Goal: Information Seeking & Learning: Learn about a topic

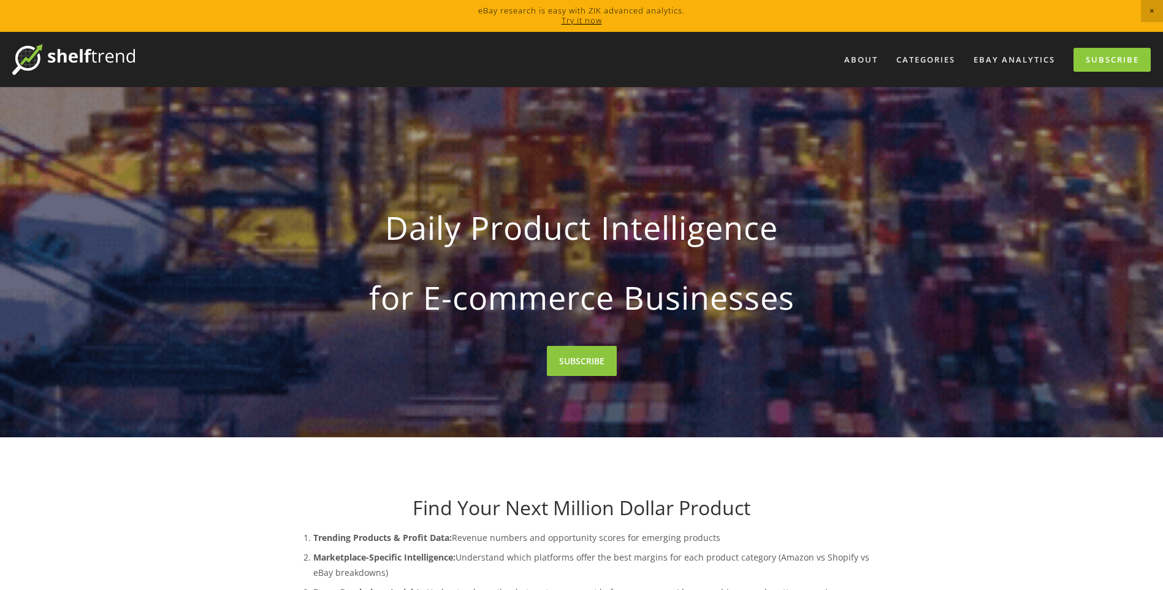
drag, startPoint x: 387, startPoint y: 225, endPoint x: 805, endPoint y: 227, distance: 418.0
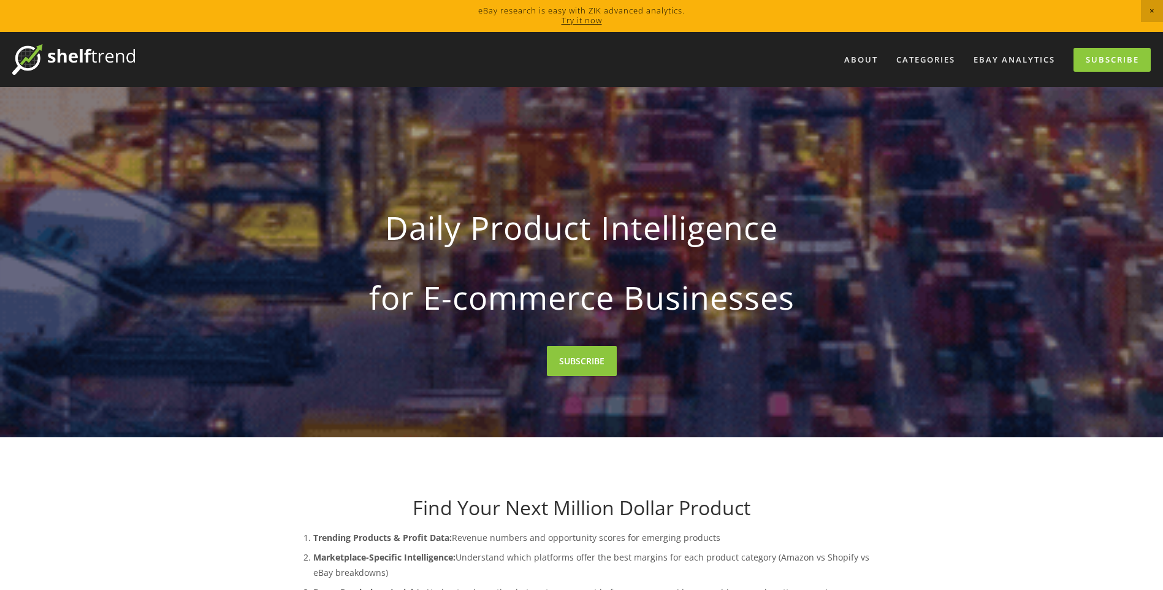
click at [805, 227] on strong "Daily Product Intelligence" at bounding box center [581, 228] width 547 height 58
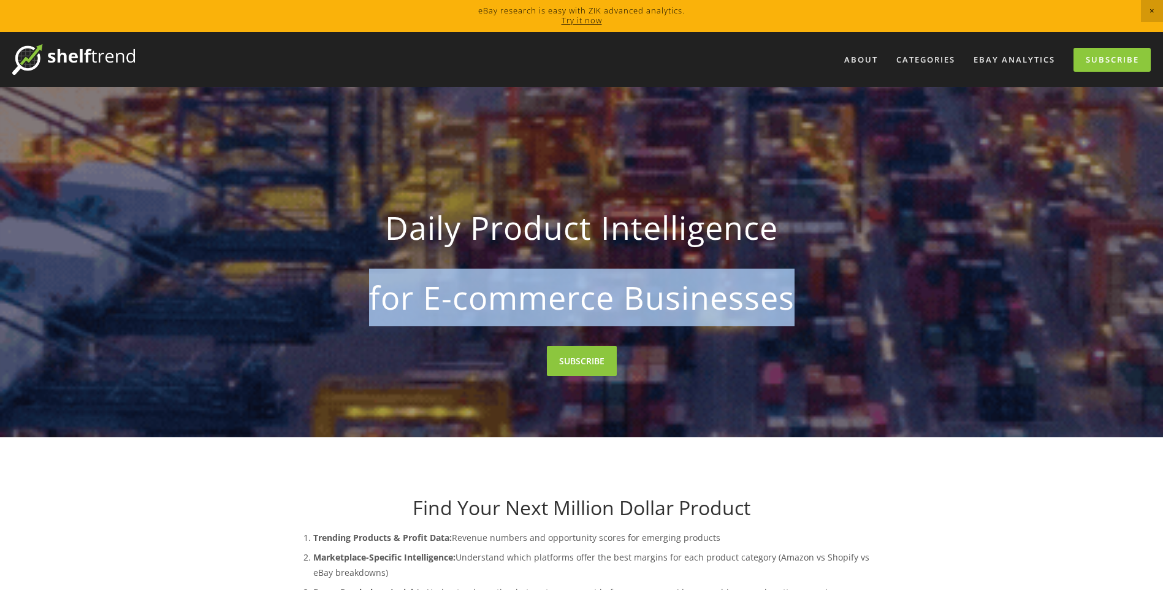
drag, startPoint x: 368, startPoint y: 302, endPoint x: 854, endPoint y: 317, distance: 486.8
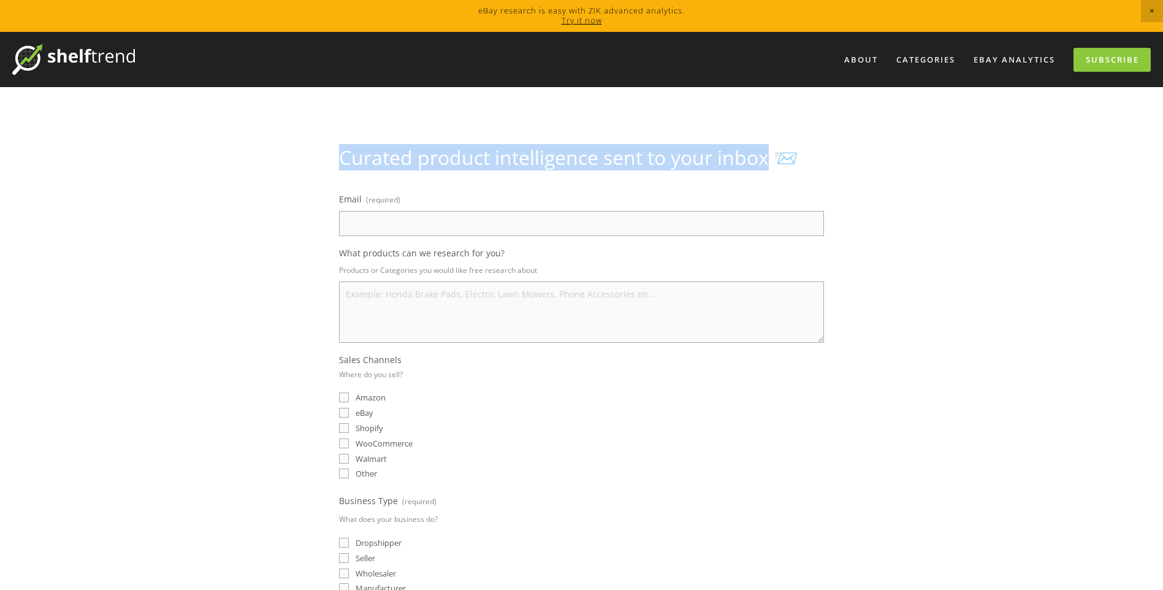
drag, startPoint x: 341, startPoint y: 156, endPoint x: 767, endPoint y: 162, distance: 426.0
click at [767, 162] on h1 "Curated product intelligence sent to your inbox 📨" at bounding box center [581, 157] width 485 height 23
drag, startPoint x: 767, startPoint y: 162, endPoint x: 679, endPoint y: 160, distance: 87.7
click at [718, 159] on h1 "Curated product intelligence sent to your inbox 📨" at bounding box center [581, 157] width 485 height 23
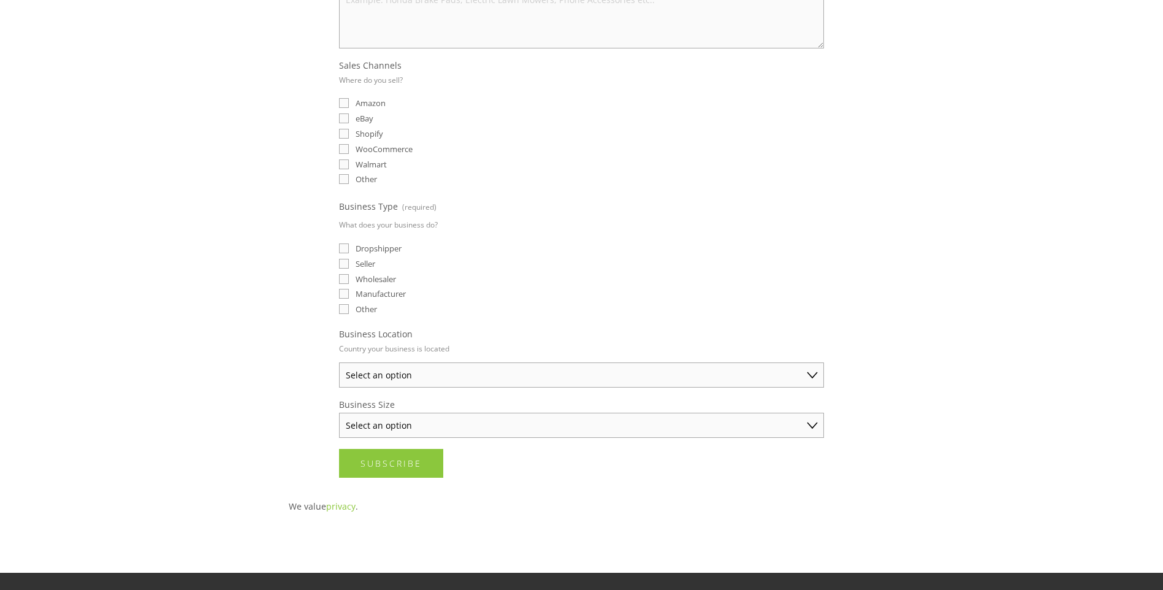
scroll to position [368, 0]
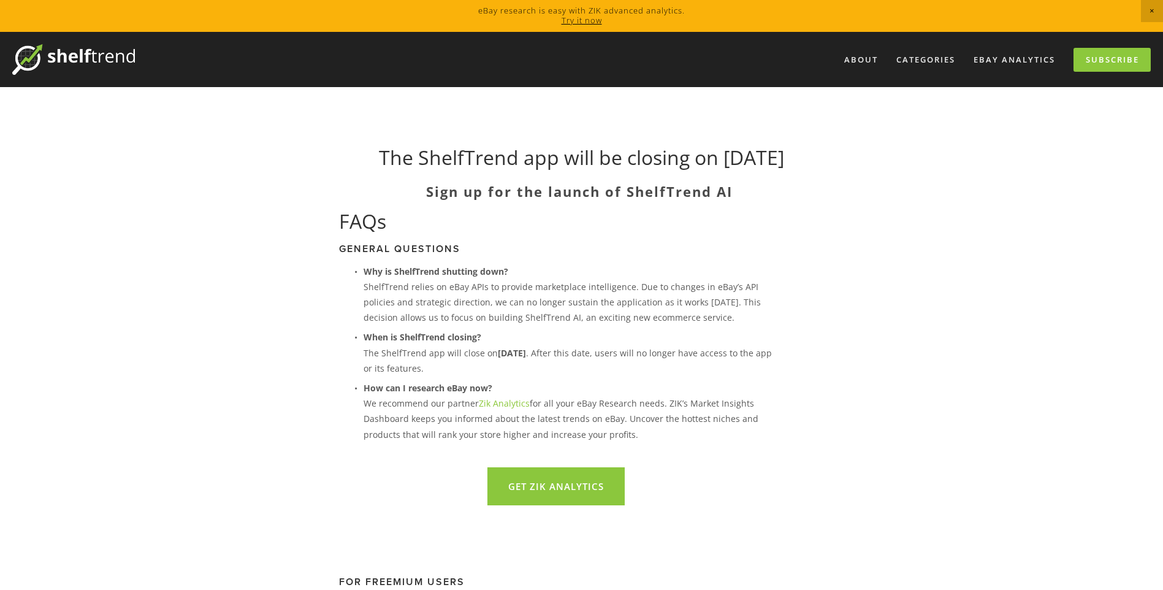
drag, startPoint x: 330, startPoint y: 156, endPoint x: 851, endPoint y: 153, distance: 520.9
click at [851, 153] on h1 "The ShelfTrend app will be closing on February 5th, 2025" at bounding box center [582, 157] width 586 height 23
drag, startPoint x: 427, startPoint y: 191, endPoint x: 746, endPoint y: 193, distance: 319.9
click at [746, 193] on h2 "Sign up for the launch of ShelfTrend AI" at bounding box center [582, 191] width 586 height 16
drag, startPoint x: 746, startPoint y: 193, endPoint x: 706, endPoint y: 193, distance: 40.4
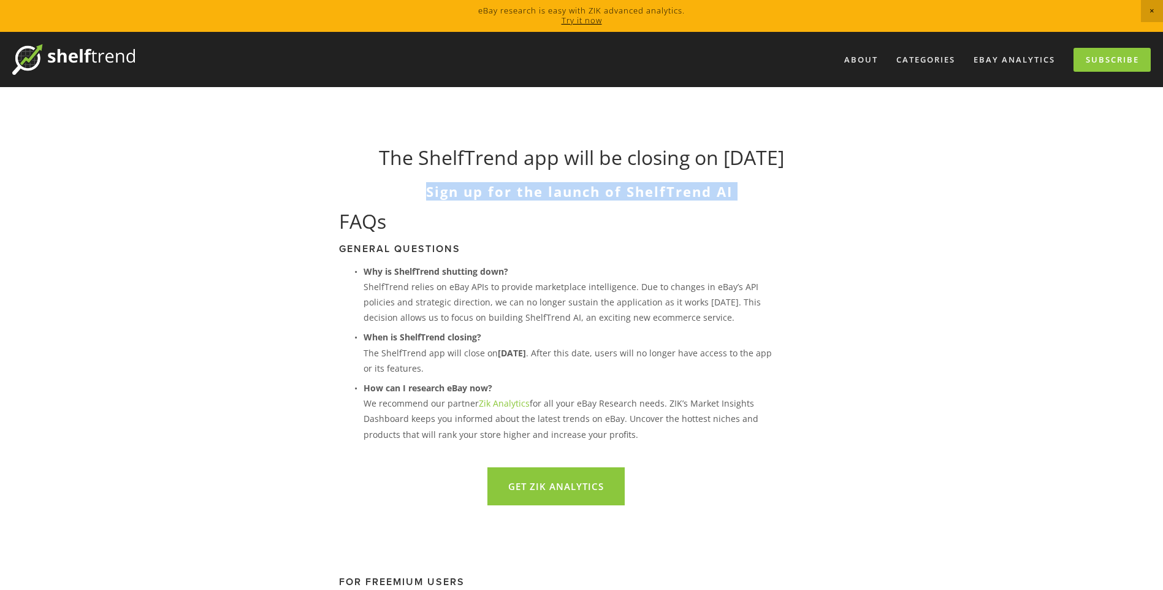
click at [706, 193] on strong "Sign up for the launch of ShelfTrend AI" at bounding box center [579, 191] width 306 height 18
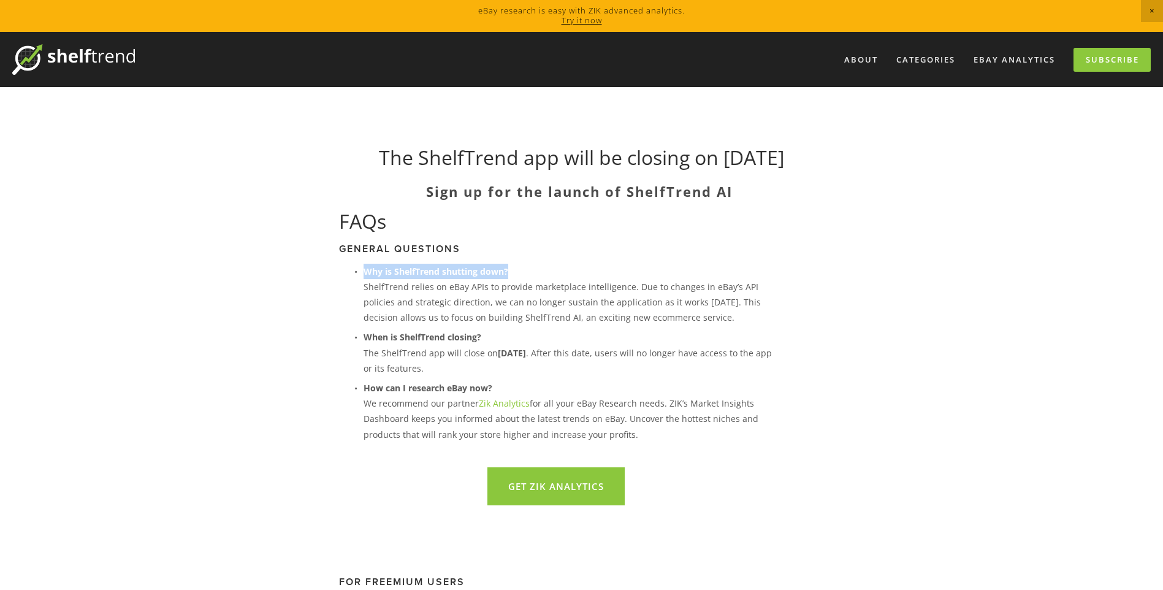
drag, startPoint x: 362, startPoint y: 270, endPoint x: 525, endPoint y: 268, distance: 162.4
click at [525, 268] on p "Why is ShelfTrend shutting down? ShelfTrend relies on eBay APIs to provide mark…" at bounding box center [568, 295] width 410 height 62
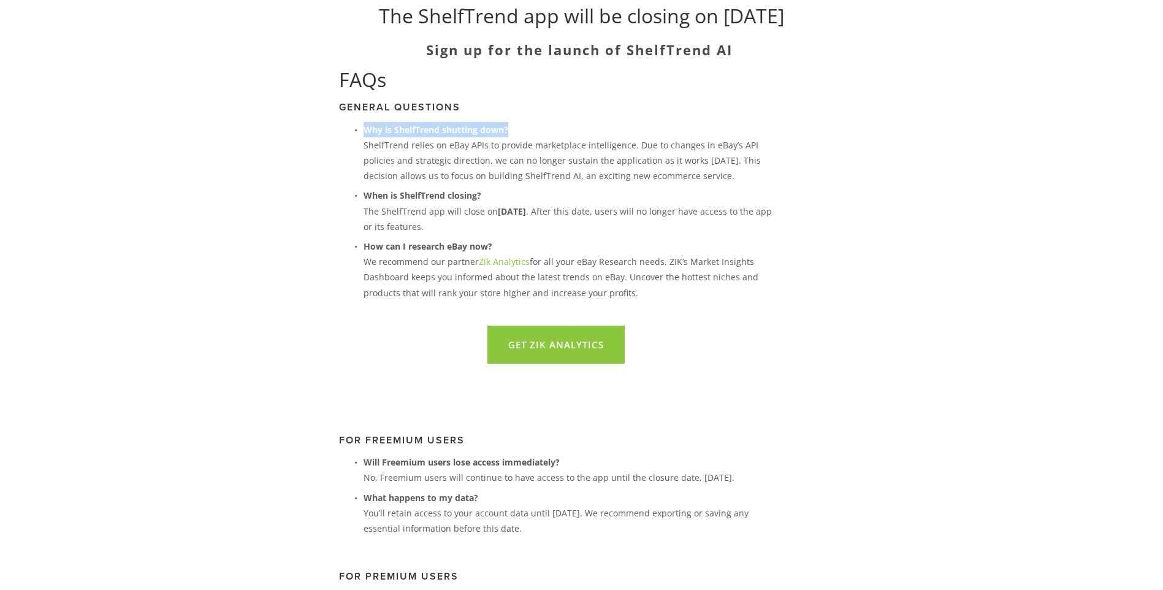
scroll to position [184, 0]
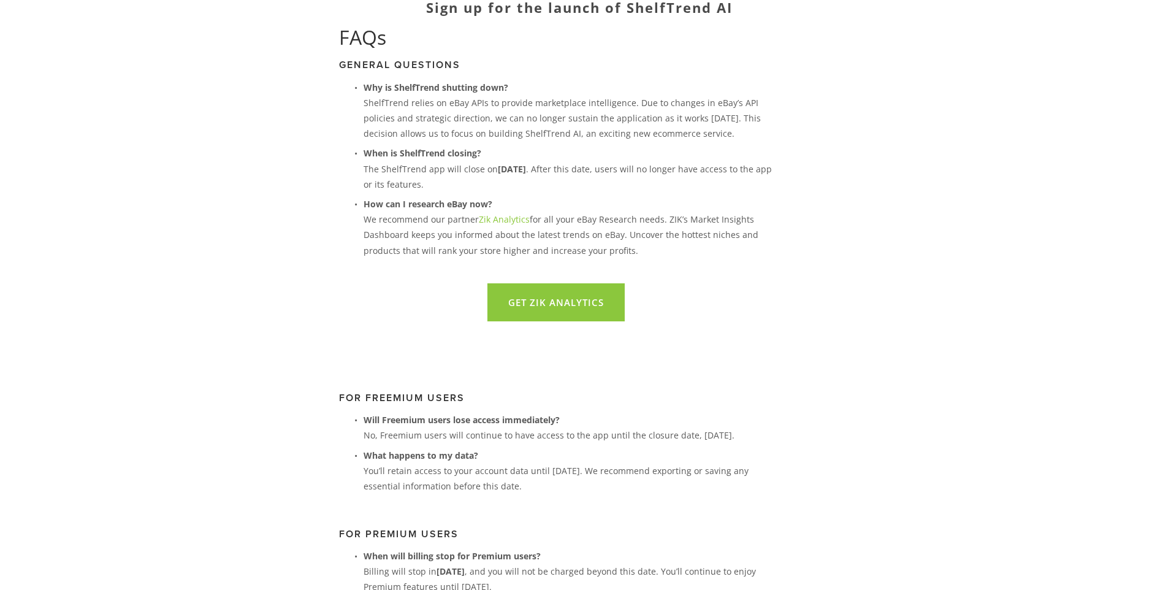
click at [398, 134] on p "Why is ShelfTrend shutting down? ShelfTrend relies on eBay APIs to provide mark…" at bounding box center [568, 111] width 410 height 62
drag, startPoint x: 533, startPoint y: 104, endPoint x: 746, endPoint y: 97, distance: 213.4
click at [746, 97] on p "Why is ShelfTrend shutting down? ShelfTrend relies on eBay APIs to provide mark…" at bounding box center [568, 111] width 410 height 62
drag, startPoint x: 417, startPoint y: 118, endPoint x: 483, endPoint y: 119, distance: 66.2
click at [483, 119] on p "Why is ShelfTrend shutting down? ShelfTrend relies on eBay APIs to provide mark…" at bounding box center [568, 111] width 410 height 62
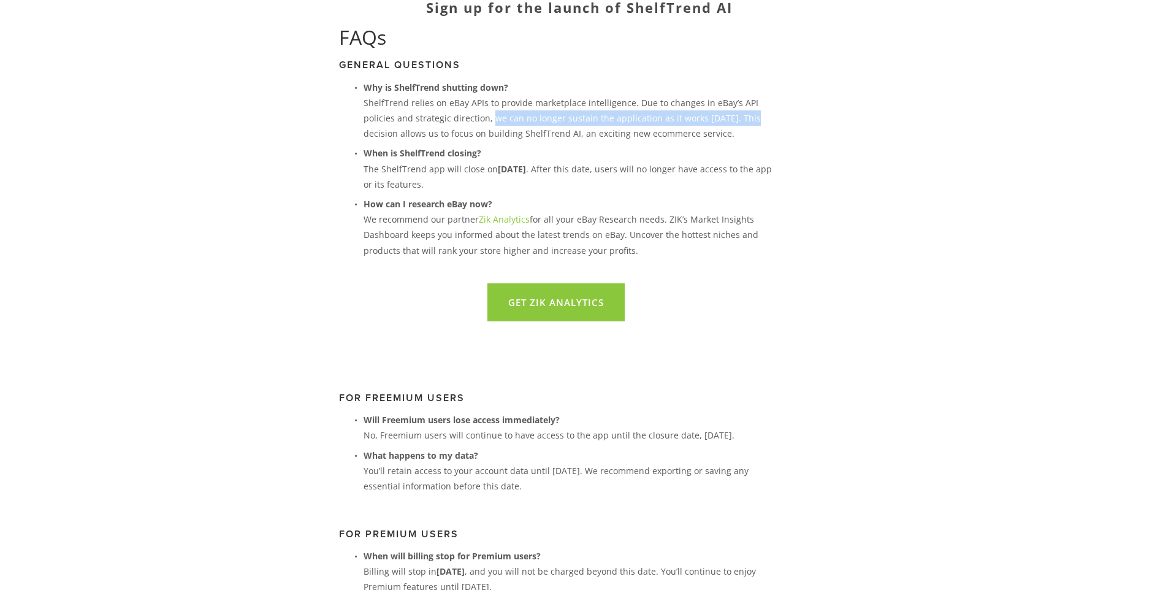
drag, startPoint x: 483, startPoint y: 119, endPoint x: 753, endPoint y: 118, distance: 270.3
click at [753, 118] on p "Why is ShelfTrend shutting down? ShelfTrend relies on eBay APIs to provide mark…" at bounding box center [568, 111] width 410 height 62
click at [373, 134] on p "Why is ShelfTrend shutting down? ShelfTrend relies on eBay APIs to provide mark…" at bounding box center [568, 111] width 410 height 62
drag, startPoint x: 369, startPoint y: 134, endPoint x: 723, endPoint y: 139, distance: 354.2
click at [723, 139] on p "Why is ShelfTrend shutting down? ShelfTrend relies on eBay APIs to provide mark…" at bounding box center [568, 111] width 410 height 62
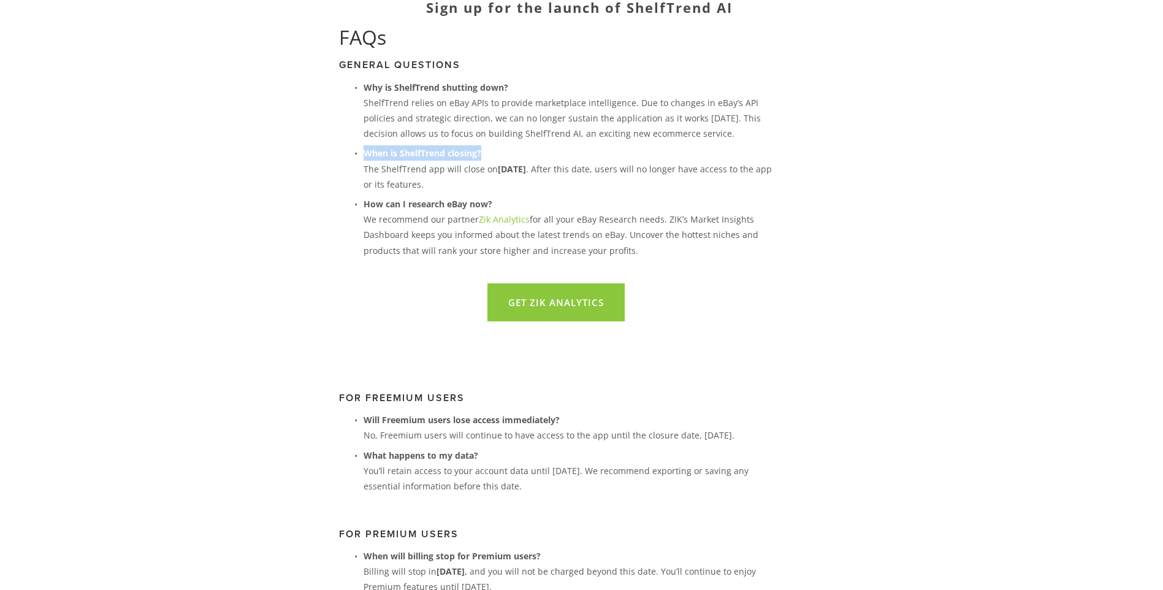
drag, startPoint x: 364, startPoint y: 154, endPoint x: 488, endPoint y: 150, distance: 124.5
click at [488, 150] on p "When is ShelfTrend closing? The ShelfTrend app will close on February 5th, 2025…" at bounding box center [568, 168] width 410 height 47
drag, startPoint x: 496, startPoint y: 169, endPoint x: 575, endPoint y: 162, distance: 79.3
click at [575, 162] on p "When is ShelfTrend closing? The ShelfTrend app will close on February 5th, 2025…" at bounding box center [568, 168] width 410 height 47
drag, startPoint x: 575, startPoint y: 162, endPoint x: 613, endPoint y: 172, distance: 39.1
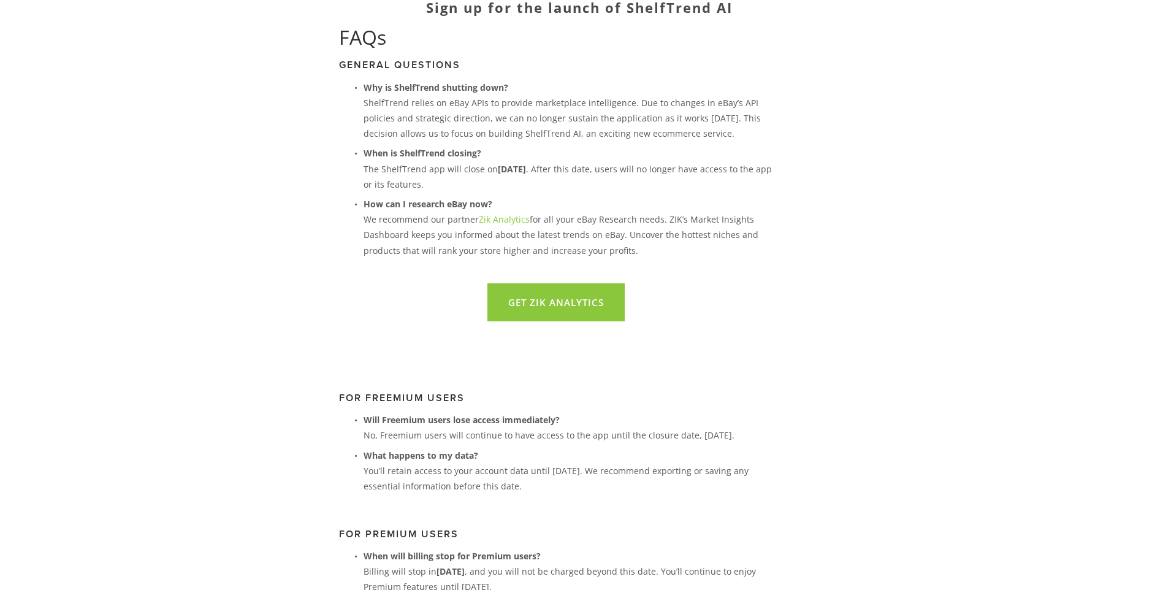
click at [600, 171] on p "When is ShelfTrend closing? The ShelfTrend app will close on February 5th, 2025…" at bounding box center [568, 168] width 410 height 47
drag, startPoint x: 639, startPoint y: 170, endPoint x: 772, endPoint y: 167, distance: 132.4
click at [772, 167] on p "When is ShelfTrend closing? The ShelfTrend app will close on February 5th, 2025…" at bounding box center [568, 168] width 410 height 47
click at [455, 184] on p "When is ShelfTrend closing? The ShelfTrend app will close on February 5th, 2025…" at bounding box center [568, 168] width 410 height 47
drag, startPoint x: 365, startPoint y: 205, endPoint x: 494, endPoint y: 197, distance: 129.5
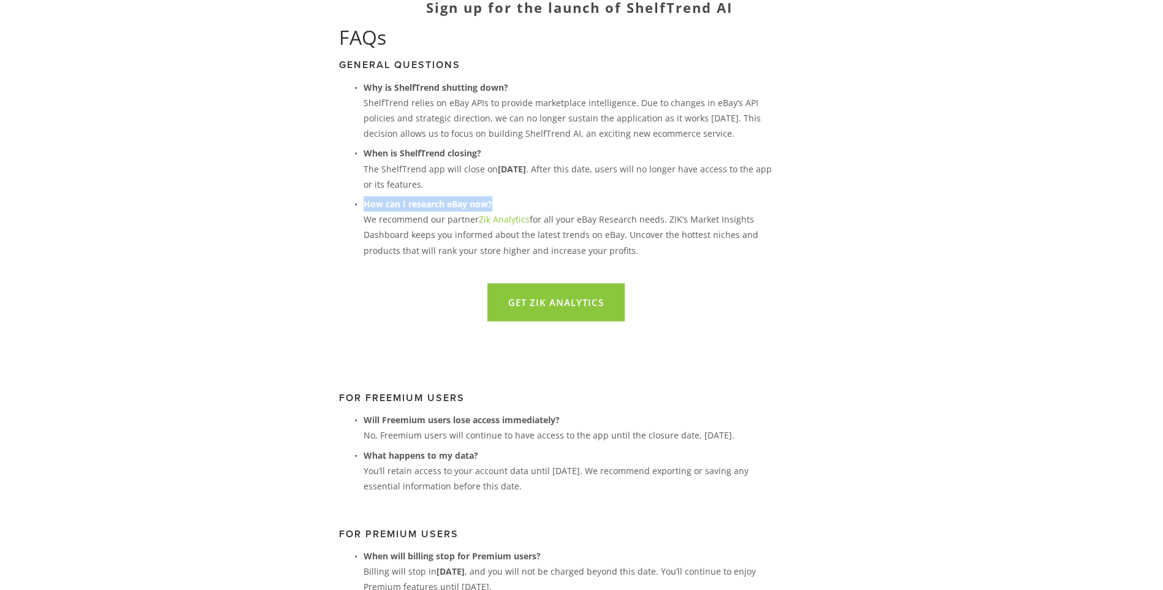
click at [494, 197] on p "How can I research eBay now? We recommend our partner Zik Analytics for all you…" at bounding box center [568, 227] width 410 height 62
drag, startPoint x: 373, startPoint y: 219, endPoint x: 476, endPoint y: 216, distance: 103.0
click at [476, 216] on p "How can I research eBay now? We recommend our partner Zik Analytics for all you…" at bounding box center [568, 227] width 410 height 62
drag, startPoint x: 476, startPoint y: 216, endPoint x: 541, endPoint y: 220, distance: 65.1
click at [540, 220] on p "How can I research eBay now? We recommend our partner Zik Analytics for all you…" at bounding box center [568, 227] width 410 height 62
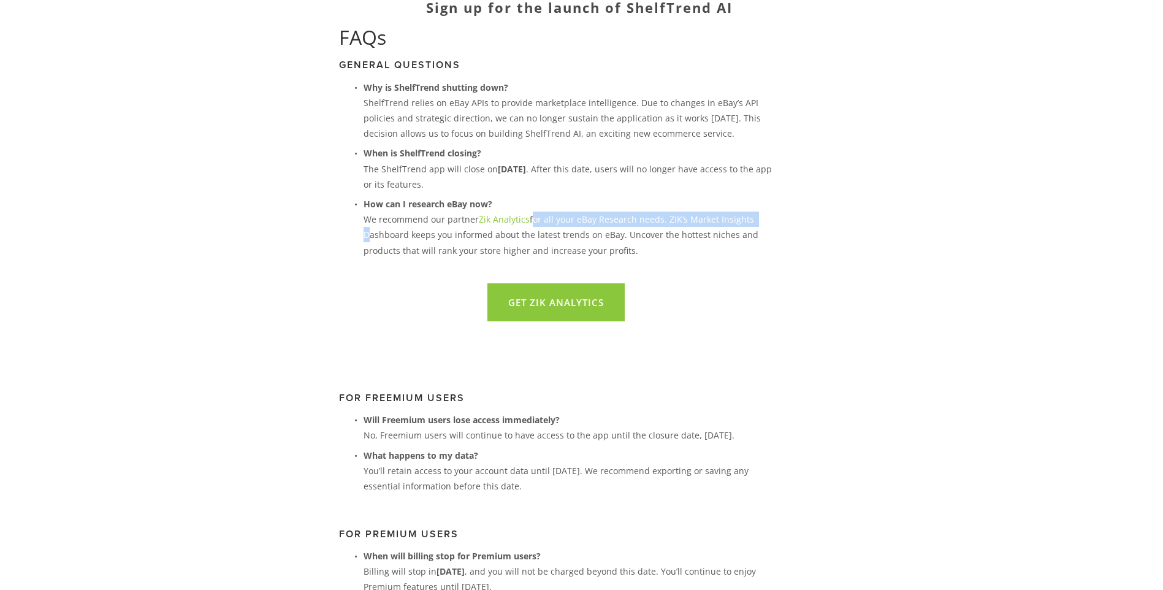
drag, startPoint x: 531, startPoint y: 218, endPoint x: 751, endPoint y: 224, distance: 220.7
click at [751, 224] on p "How can I research eBay now? We recommend our partner Zik Analytics for all you…" at bounding box center [568, 227] width 410 height 62
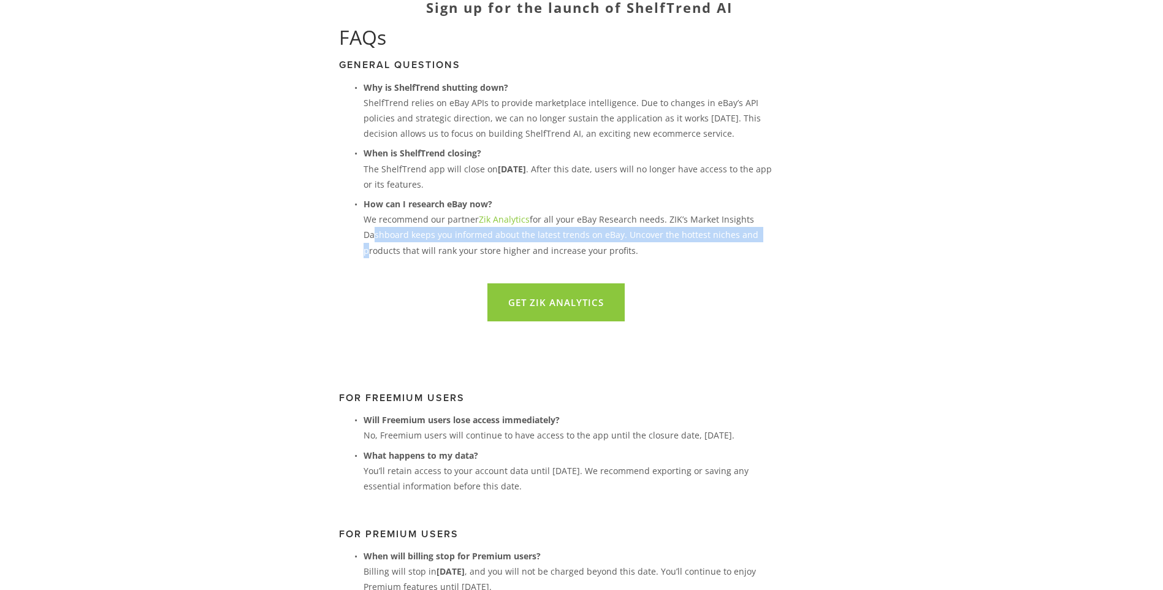
drag, startPoint x: 368, startPoint y: 238, endPoint x: 762, endPoint y: 233, distance: 394.1
click at [762, 233] on p "How can I research eBay now? We recommend our partner Zik Analytics for all you…" at bounding box center [568, 227] width 410 height 62
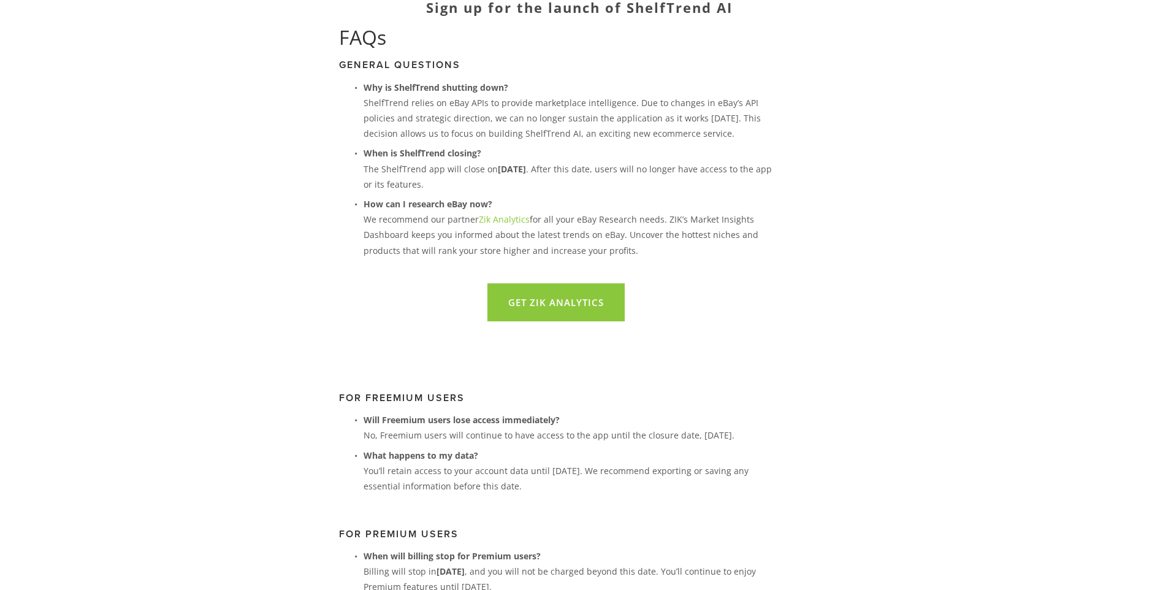
click at [366, 280] on div "Get Zik Analytics" at bounding box center [555, 302] width 455 height 59
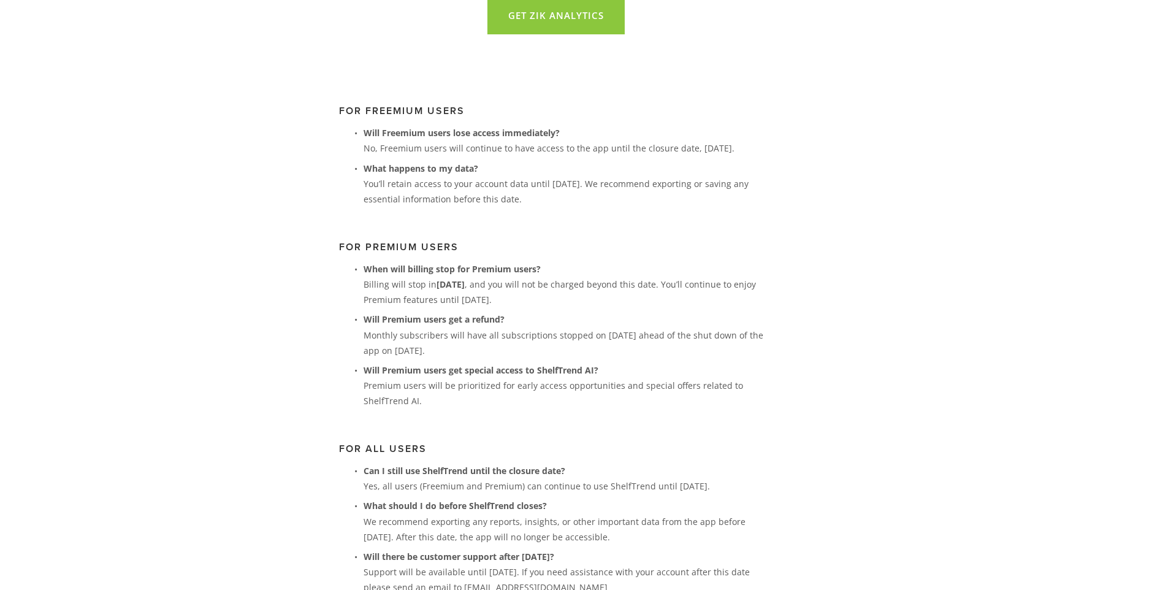
scroll to position [490, 0]
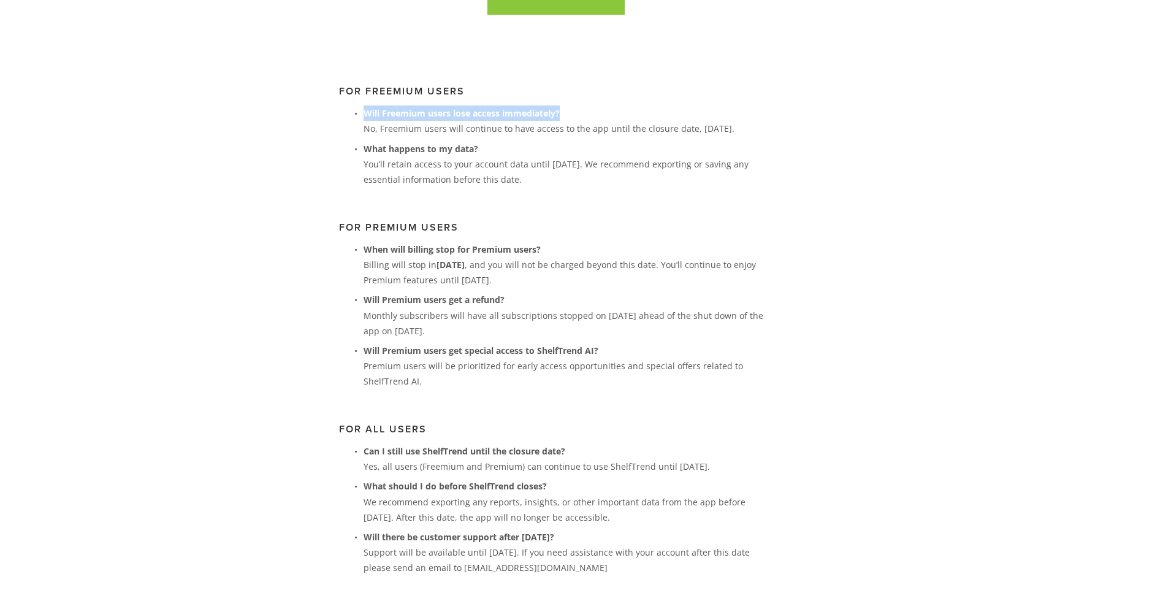
drag, startPoint x: 365, startPoint y: 113, endPoint x: 583, endPoint y: 116, distance: 218.8
click at [583, 116] on p "Will Freemium users lose access immediately? No, Freemium users will continue t…" at bounding box center [568, 120] width 410 height 31
drag, startPoint x: 385, startPoint y: 128, endPoint x: 765, endPoint y: 127, distance: 380.0
click at [765, 127] on p "Will Freemium users lose access immediately? No, Freemium users will continue t…" at bounding box center [568, 120] width 410 height 31
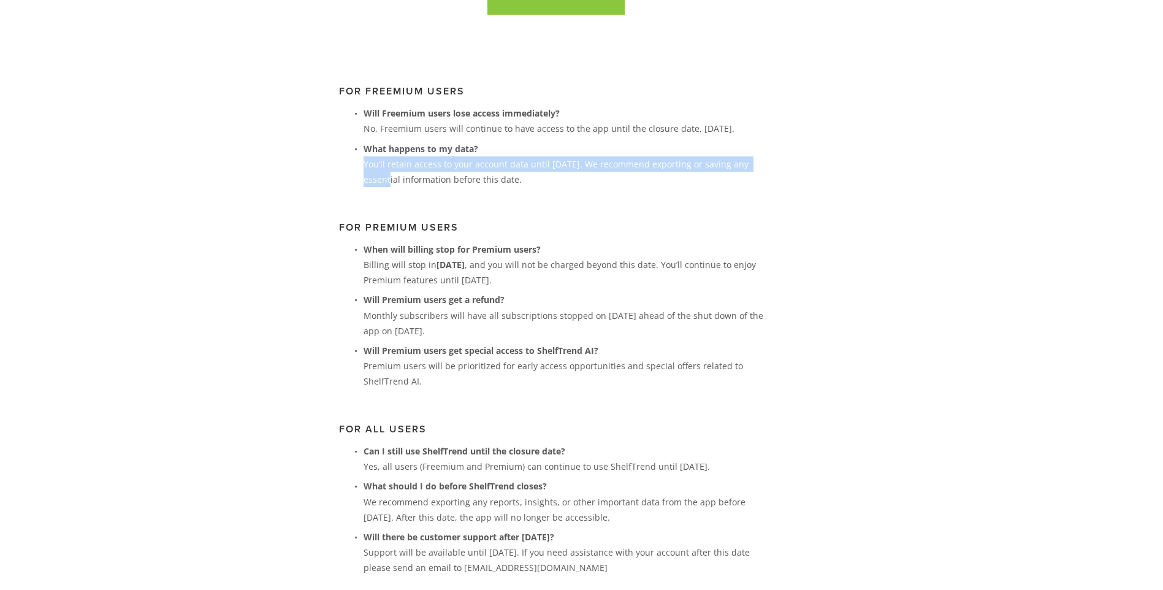
drag, startPoint x: 365, startPoint y: 165, endPoint x: 765, endPoint y: 170, distance: 400.2
click at [765, 170] on p "What happens to my data? You’ll retain access to your account data until Februa…" at bounding box center [568, 164] width 410 height 47
drag, startPoint x: 457, startPoint y: 178, endPoint x: 542, endPoint y: 178, distance: 85.2
click at [542, 178] on p "What happens to my data? You’ll retain access to your account data until Februa…" at bounding box center [568, 164] width 410 height 47
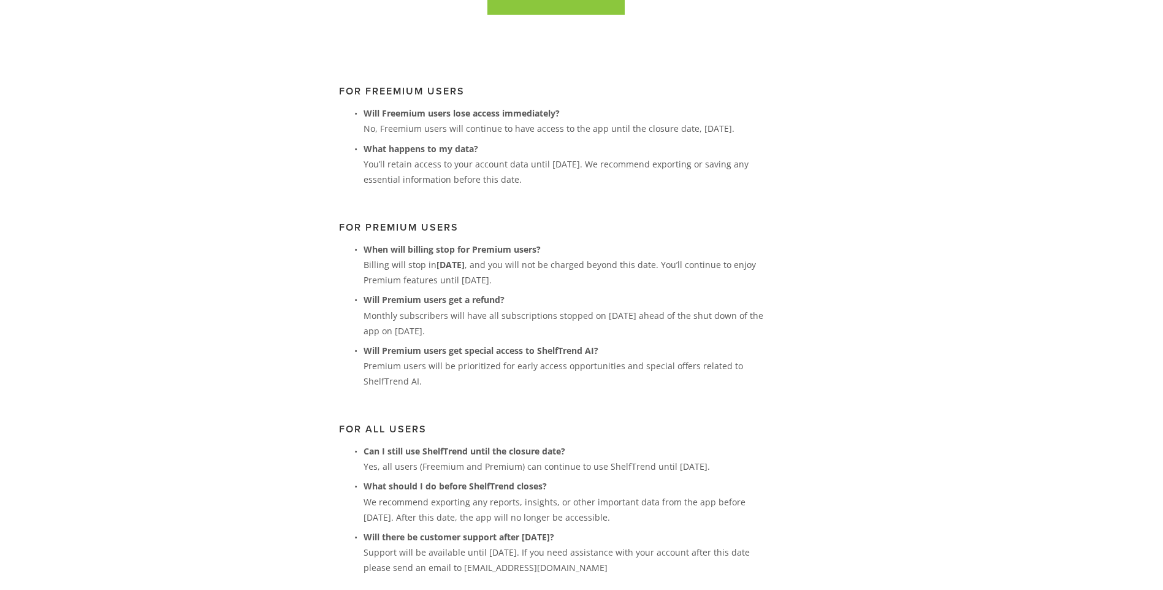
drag, startPoint x: 542, startPoint y: 178, endPoint x: 416, endPoint y: 184, distance: 126.4
click at [412, 186] on p "What happens to my data? You’ll retain access to your account data until Februa…" at bounding box center [568, 164] width 410 height 47
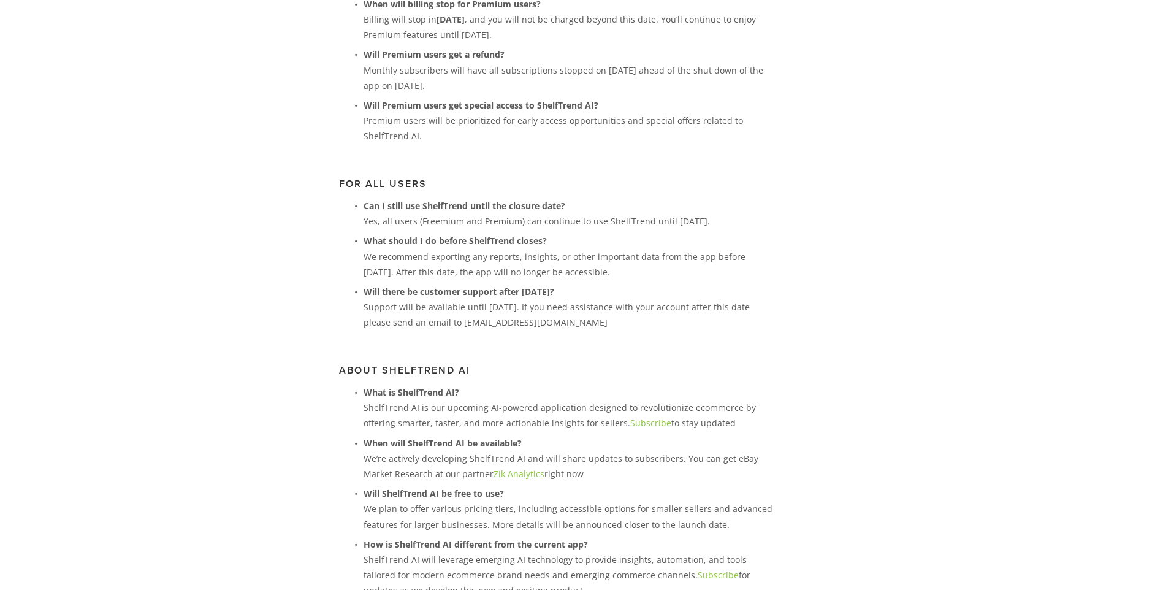
scroll to position [797, 0]
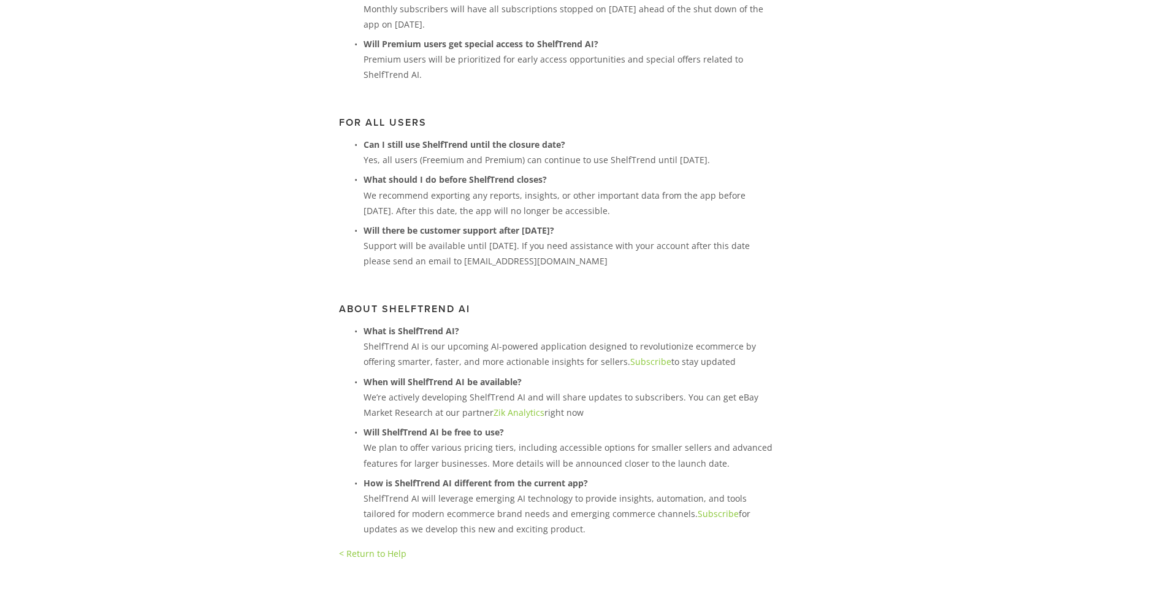
drag, startPoint x: 582, startPoint y: 159, endPoint x: 749, endPoint y: 159, distance: 167.9
click at [749, 159] on p "Can I still use ShelfTrend until the closure date? Yes, all users (Freemium and…" at bounding box center [568, 152] width 410 height 31
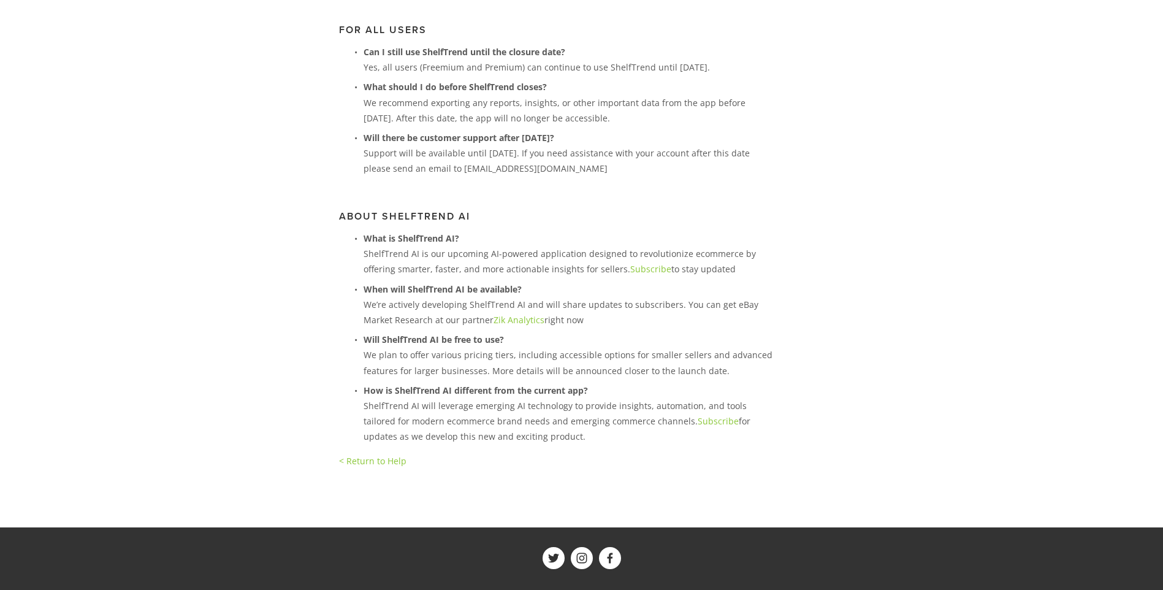
scroll to position [919, 0]
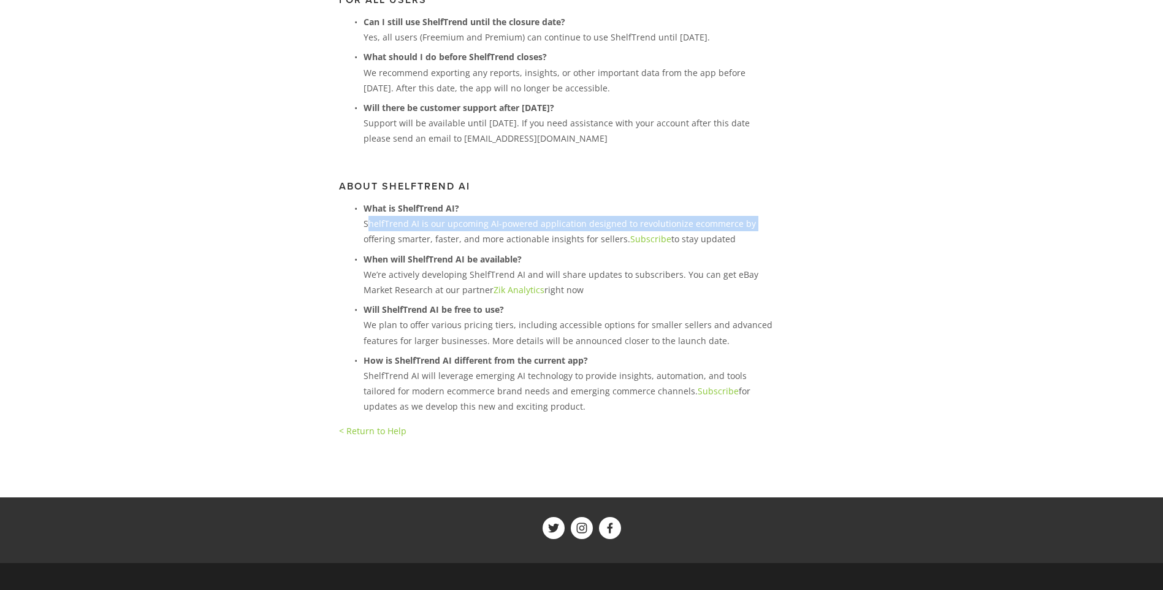
drag, startPoint x: 370, startPoint y: 224, endPoint x: 745, endPoint y: 225, distance: 375.7
click at [745, 225] on p "What is ShelfTrend AI? ShelfTrend AI is our upcoming AI-powered application des…" at bounding box center [568, 223] width 410 height 47
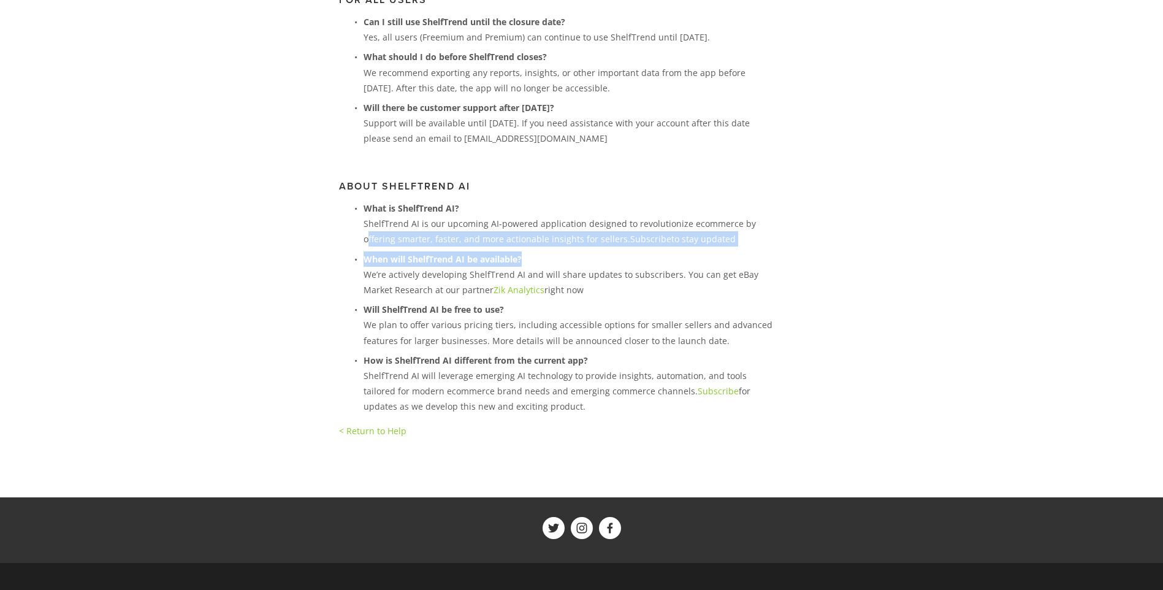
drag, startPoint x: 375, startPoint y: 240, endPoint x: 708, endPoint y: 248, distance: 332.9
click at [708, 248] on ul "What is ShelfTrend AI? ShelfTrend AI is our upcoming AI-powered application des…" at bounding box center [556, 307] width 434 height 214
click at [704, 250] on ul "What is ShelfTrend AI? ShelfTrend AI is our upcoming AI-powered application des…" at bounding box center [556, 307] width 434 height 214
drag, startPoint x: 672, startPoint y: 257, endPoint x: 678, endPoint y: 256, distance: 6.4
click at [673, 257] on p "When will ShelfTrend AI be available? We’re actively developing ShelfTrend AI a…" at bounding box center [568, 274] width 410 height 47
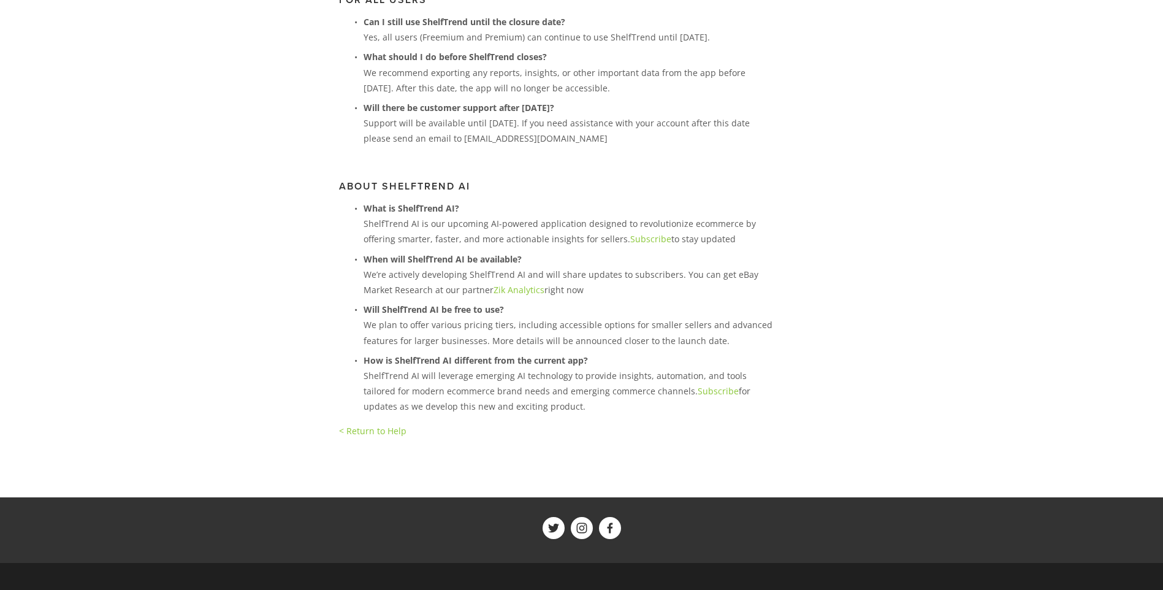
click at [439, 284] on p "When will ShelfTrend AI be available? We’re actively developing ShelfTrend AI a…" at bounding box center [568, 274] width 410 height 47
drag, startPoint x: 431, startPoint y: 306, endPoint x: 507, endPoint y: 304, distance: 75.4
click at [507, 304] on p "Will ShelfTrend AI be free to use? We plan to offer various pricing tiers, incl…" at bounding box center [568, 325] width 410 height 47
drag, startPoint x: 366, startPoint y: 325, endPoint x: 751, endPoint y: 326, distance: 385.5
click at [751, 326] on p "Will ShelfTrend AI be free to use? We plan to offer various pricing tiers, incl…" at bounding box center [568, 325] width 410 height 47
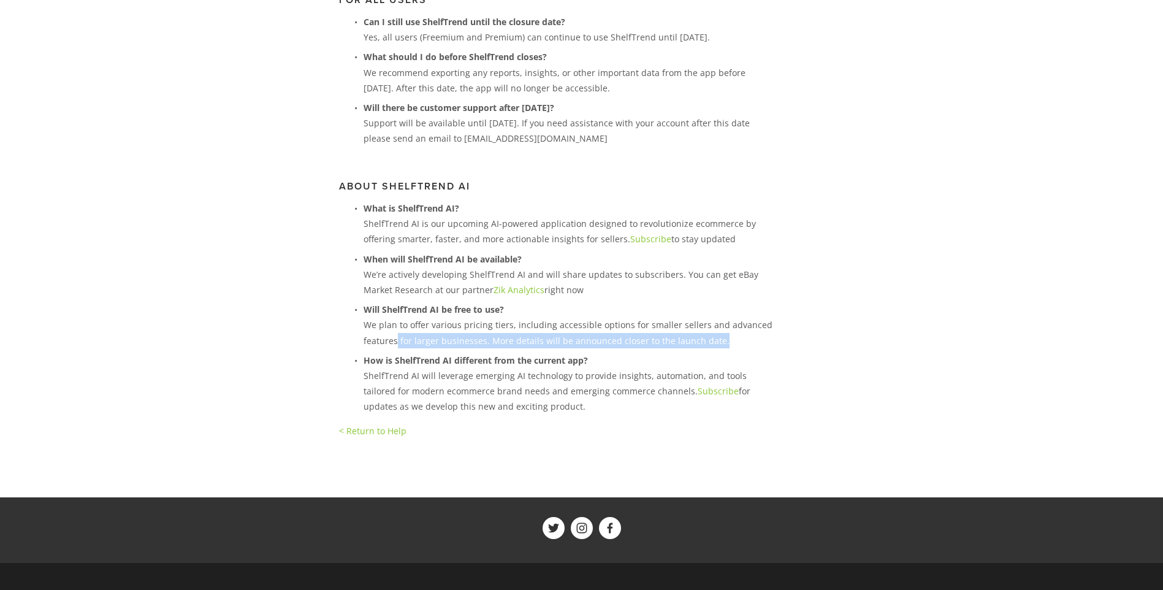
drag, startPoint x: 395, startPoint y: 341, endPoint x: 743, endPoint y: 340, distance: 348.1
click at [743, 340] on p "Will ShelfTrend AI be free to use? We plan to offer various pricing tiers, incl…" at bounding box center [568, 325] width 410 height 47
drag, startPoint x: 743, startPoint y: 340, endPoint x: 702, endPoint y: 340, distance: 41.1
click at [702, 340] on p "Will ShelfTrend AI be free to use? We plan to offer various pricing tiers, incl…" at bounding box center [568, 325] width 410 height 47
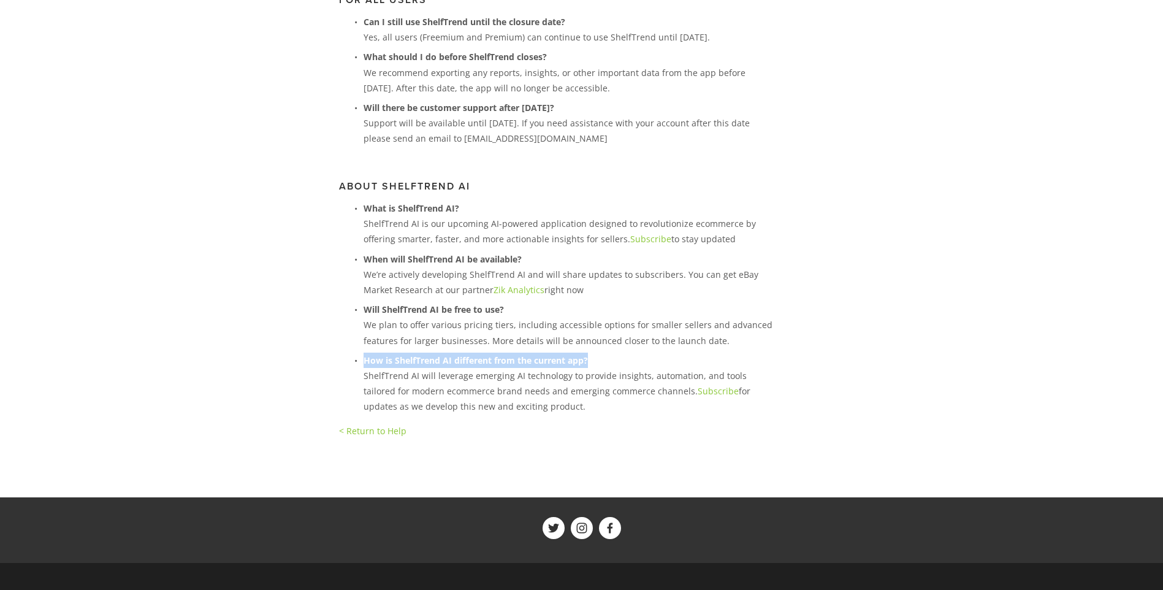
drag, startPoint x: 367, startPoint y: 360, endPoint x: 637, endPoint y: 362, distance: 270.3
click at [637, 362] on p "How is ShelfTrend AI different from the current app? ShelfTrend AI will leverag…" at bounding box center [568, 383] width 410 height 62
drag, startPoint x: 637, startPoint y: 362, endPoint x: 507, endPoint y: 367, distance: 130.6
click at [507, 368] on p "How is ShelfTrend AI different from the current app? ShelfTrend AI will leverag…" at bounding box center [568, 383] width 410 height 62
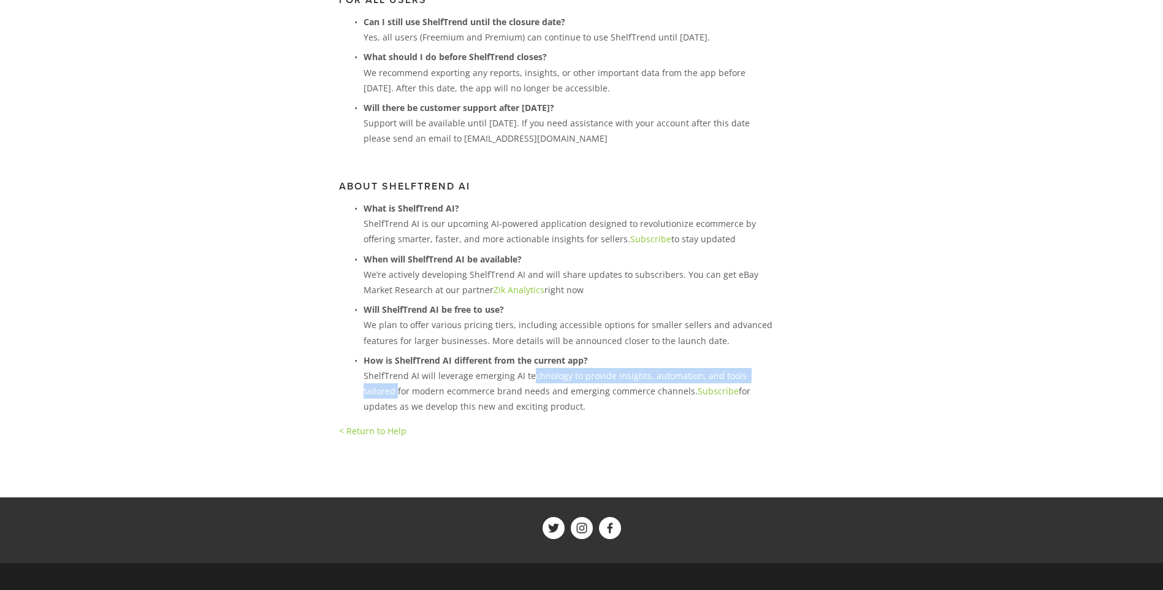
drag, startPoint x: 531, startPoint y: 377, endPoint x: 791, endPoint y: 373, distance: 259.9
drag, startPoint x: 582, startPoint y: 393, endPoint x: 634, endPoint y: 396, distance: 51.6
click at [634, 396] on p "How is ShelfTrend AI different from the current app? ShelfTrend AI will leverag…" at bounding box center [568, 383] width 410 height 62
drag, startPoint x: 634, startPoint y: 396, endPoint x: 764, endPoint y: 398, distance: 130.6
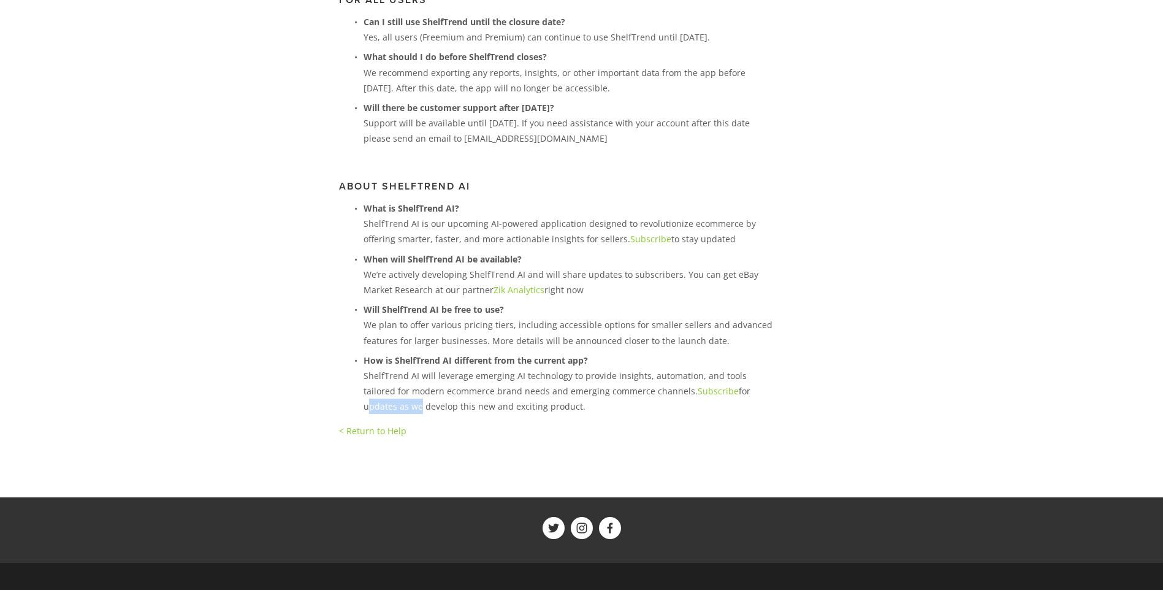
click at [764, 398] on p "How is ShelfTrend AI different from the current app? ShelfTrend AI will leverag…" at bounding box center [568, 383] width 410 height 62
drag, startPoint x: 365, startPoint y: 407, endPoint x: 530, endPoint y: 402, distance: 165.5
click at [530, 402] on p "How is ShelfTrend AI different from the current app? ShelfTrend AI will leverag…" at bounding box center [568, 383] width 410 height 62
drag, startPoint x: 530, startPoint y: 402, endPoint x: 500, endPoint y: 406, distance: 30.3
click at [500, 406] on p "How is ShelfTrend AI different from the current app? ShelfTrend AI will leverag…" at bounding box center [568, 383] width 410 height 62
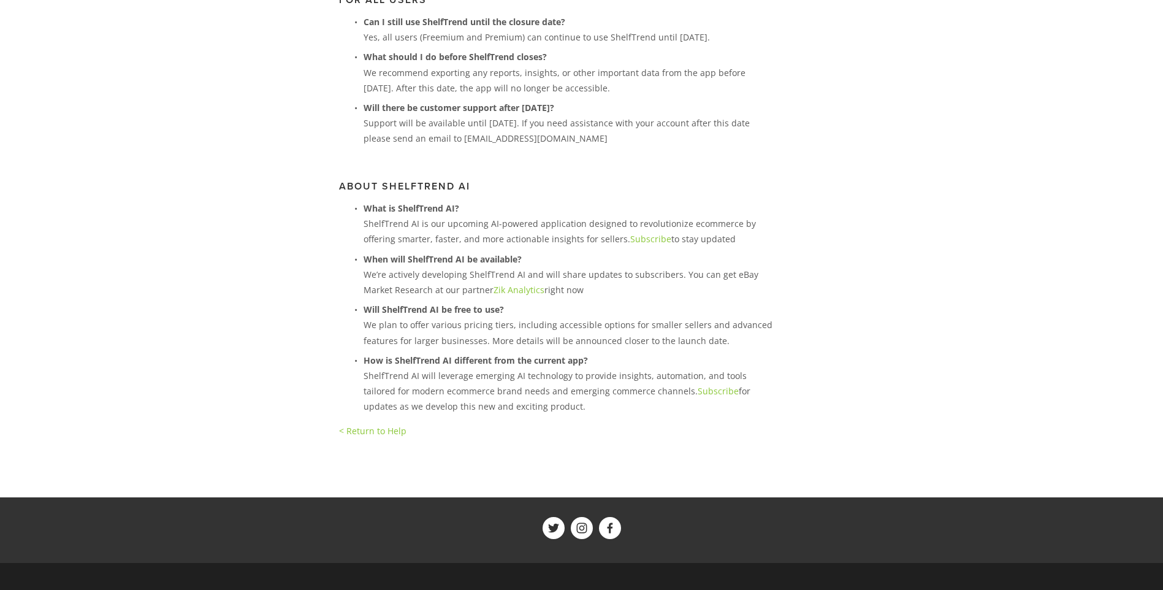
click at [697, 392] on link "Subscribe" at bounding box center [717, 391] width 41 height 12
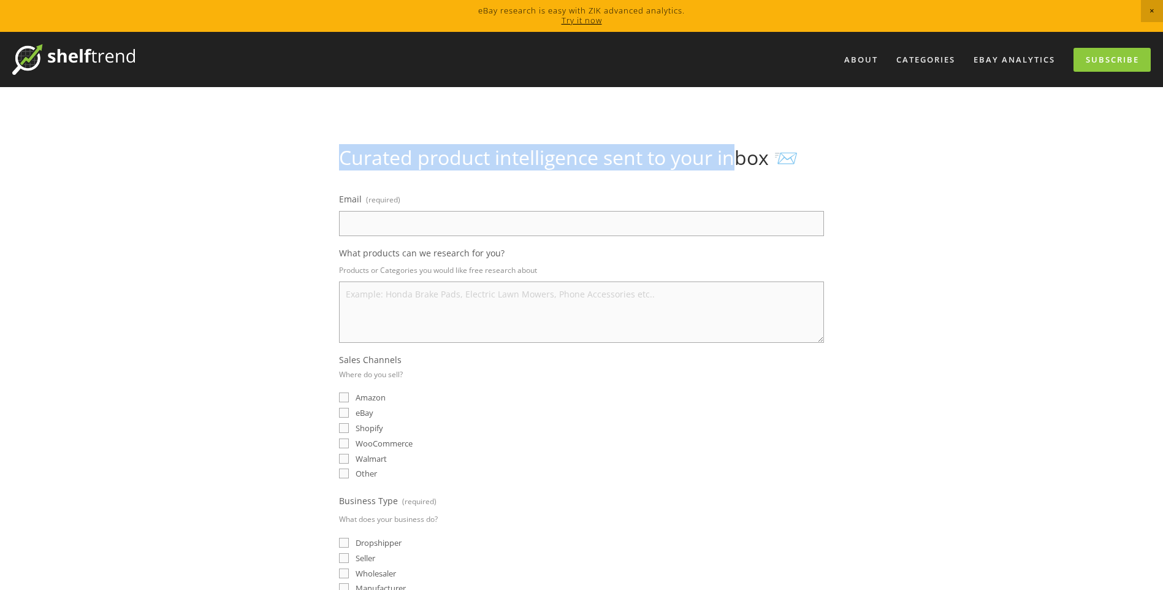
drag, startPoint x: 343, startPoint y: 152, endPoint x: 741, endPoint y: 157, distance: 398.4
click at [741, 157] on h1 "Curated product intelligence sent to your inbox 📨" at bounding box center [581, 157] width 485 height 23
drag, startPoint x: 741, startPoint y: 157, endPoint x: 705, endPoint y: 156, distance: 35.5
click at [705, 156] on h1 "Curated product intelligence sent to your inbox 📨" at bounding box center [581, 157] width 485 height 23
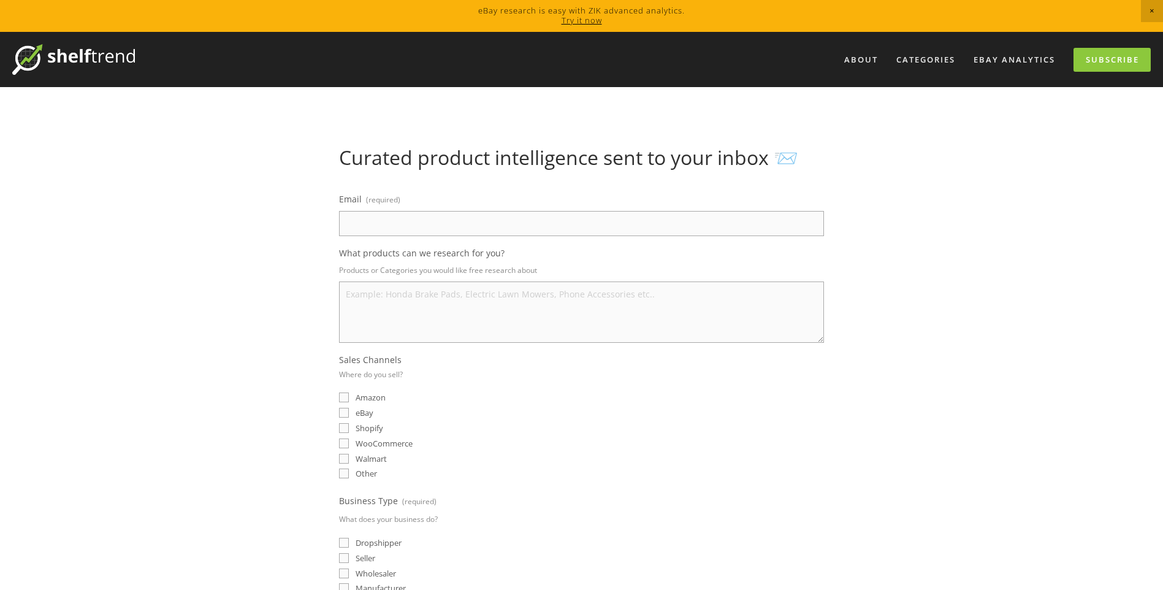
click at [372, 224] on input "Email (required)" at bounding box center [581, 223] width 485 height 25
click at [454, 218] on input "Email (required)" at bounding box center [581, 223] width 485 height 25
click at [453, 218] on input "Email (required)" at bounding box center [581, 223] width 485 height 25
drag, startPoint x: 421, startPoint y: 271, endPoint x: 541, endPoint y: 271, distance: 120.1
click at [541, 271] on p "Products or Categories you would like free research about" at bounding box center [581, 270] width 485 height 18
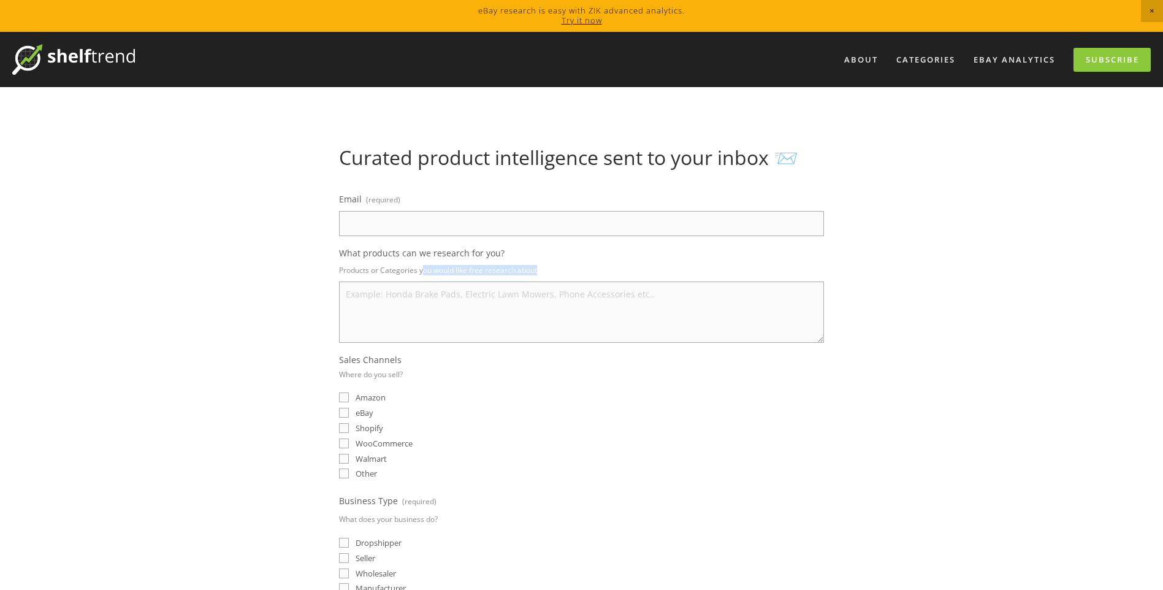
drag, startPoint x: 541, startPoint y: 271, endPoint x: 527, endPoint y: 268, distance: 14.4
click at [525, 268] on p "Products or Categories you would like free research about" at bounding box center [581, 270] width 485 height 18
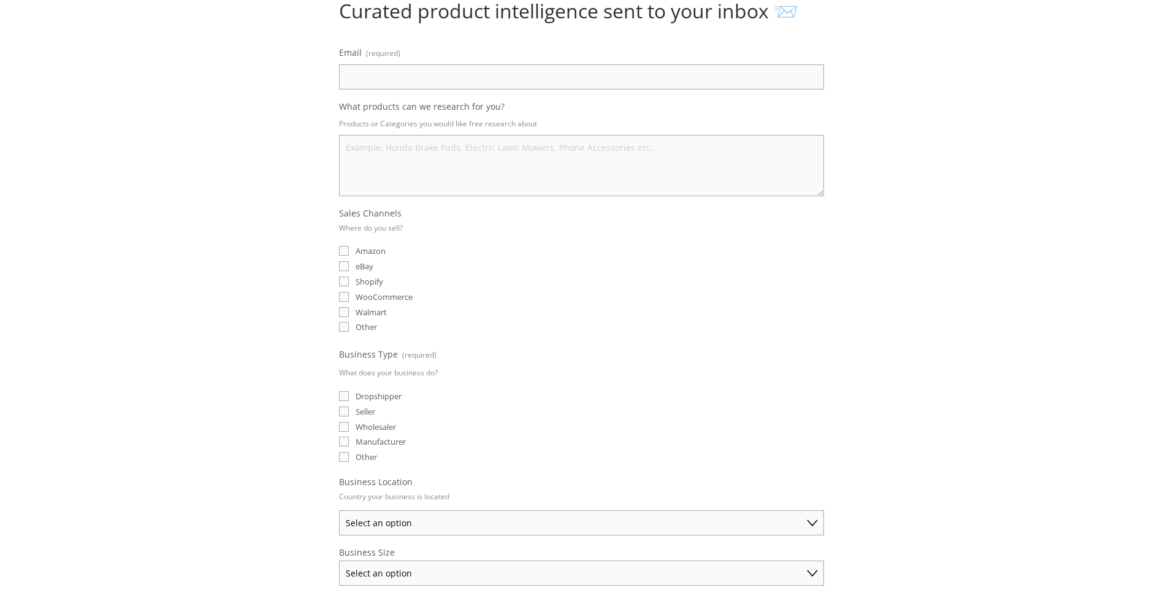
scroll to position [184, 0]
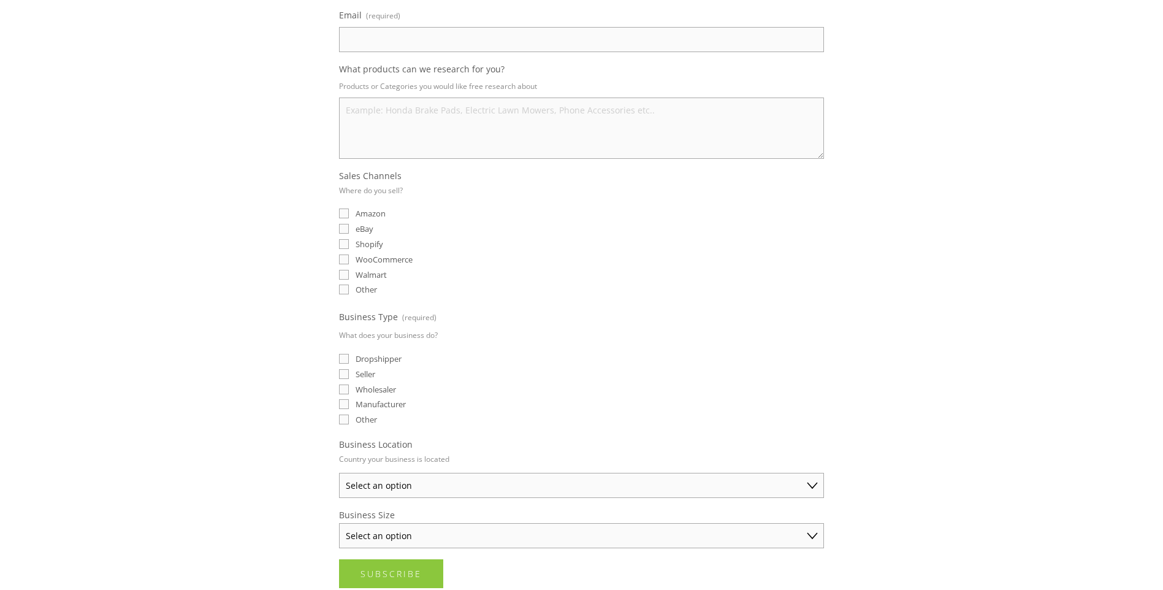
click at [345, 360] on input "Dropshipper" at bounding box center [344, 359] width 10 height 10
checkbox input "true"
click at [343, 375] on input "Seller" at bounding box center [344, 374] width 10 height 10
checkbox input "true"
click at [347, 390] on input "Wholesaler" at bounding box center [344, 389] width 10 height 10
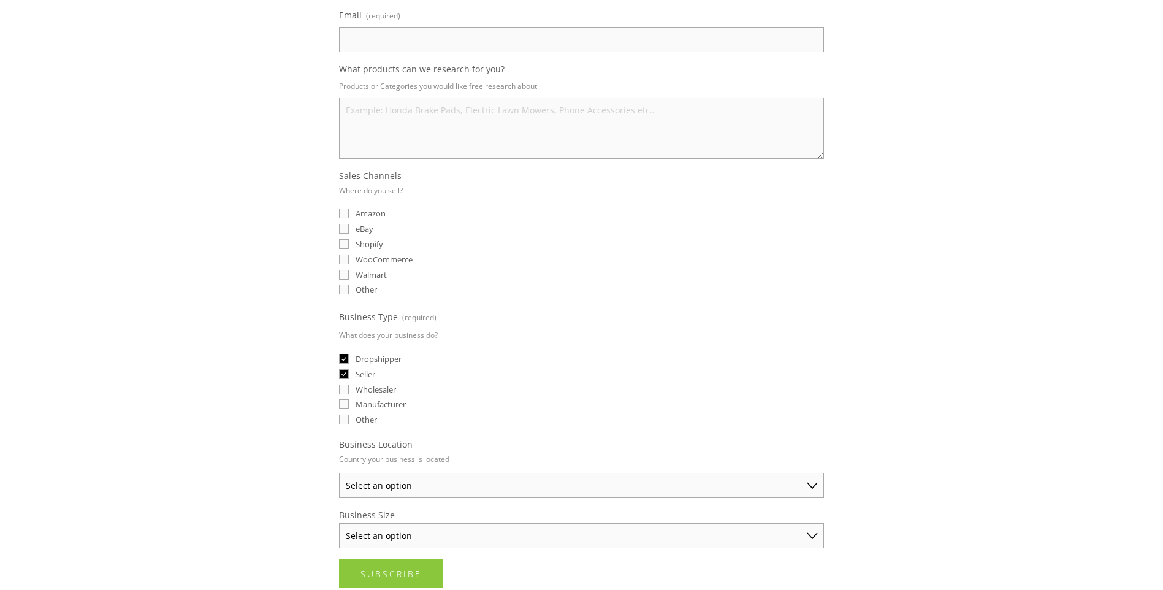
checkbox input "true"
click at [368, 482] on select "Select an option Australia United States United Kingdom China Japan Germany Can…" at bounding box center [581, 484] width 485 height 25
select select "United States"
click at [339, 472] on select "Select an option Australia United States United Kingdom China Japan Germany Can…" at bounding box center [581, 484] width 485 height 25
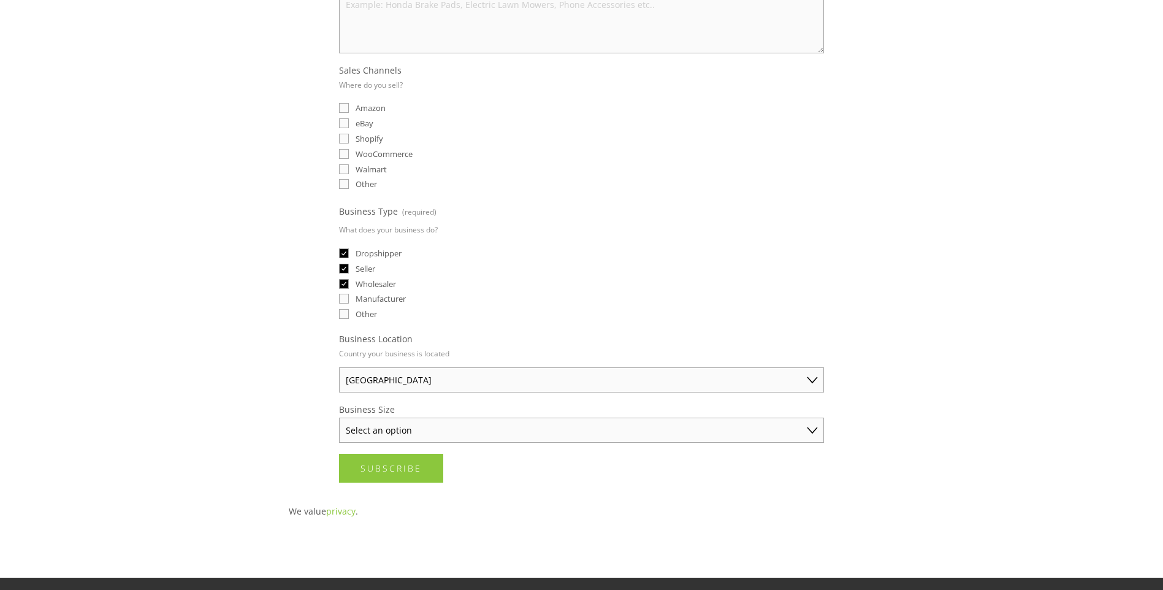
scroll to position [306, 0]
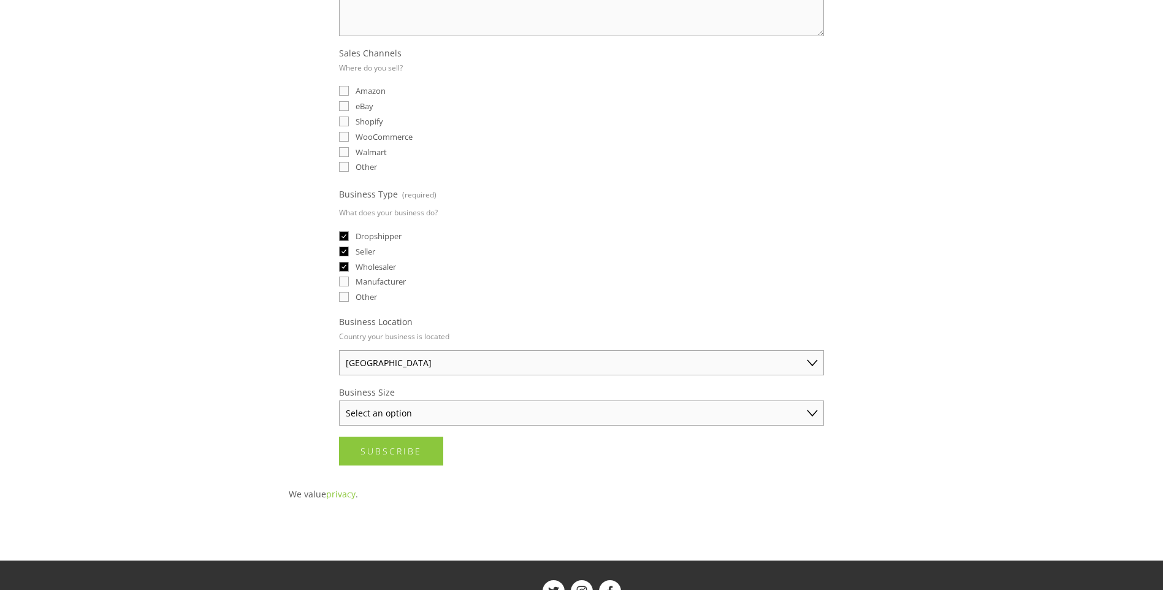
click at [362, 416] on select "Select an option Solo Merchant (under $50K annual sales) Small Business ($50K -…" at bounding box center [581, 412] width 485 height 25
select select "Small Business ($50K - $250K annual sales)"
click at [339, 400] on select "Select an option Solo Merchant (under $50K annual sales) Small Business ($50K -…" at bounding box center [581, 412] width 485 height 25
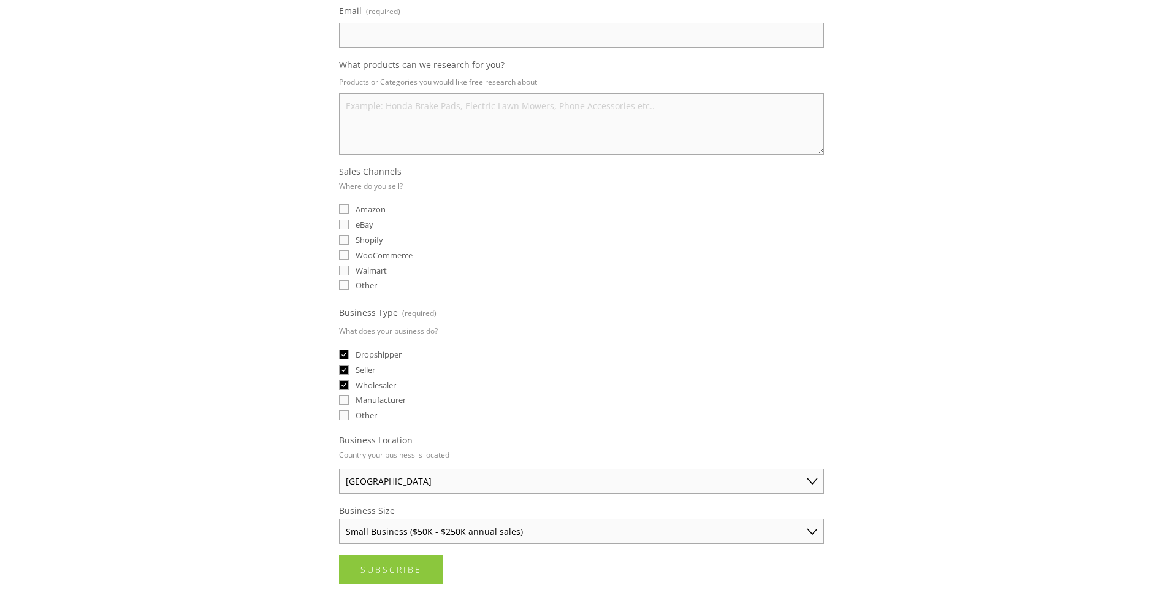
scroll to position [184, 0]
click at [343, 214] on input "Amazon" at bounding box center [344, 213] width 10 height 10
checkbox input "true"
click at [345, 227] on input "eBay" at bounding box center [344, 229] width 10 height 10
checkbox input "true"
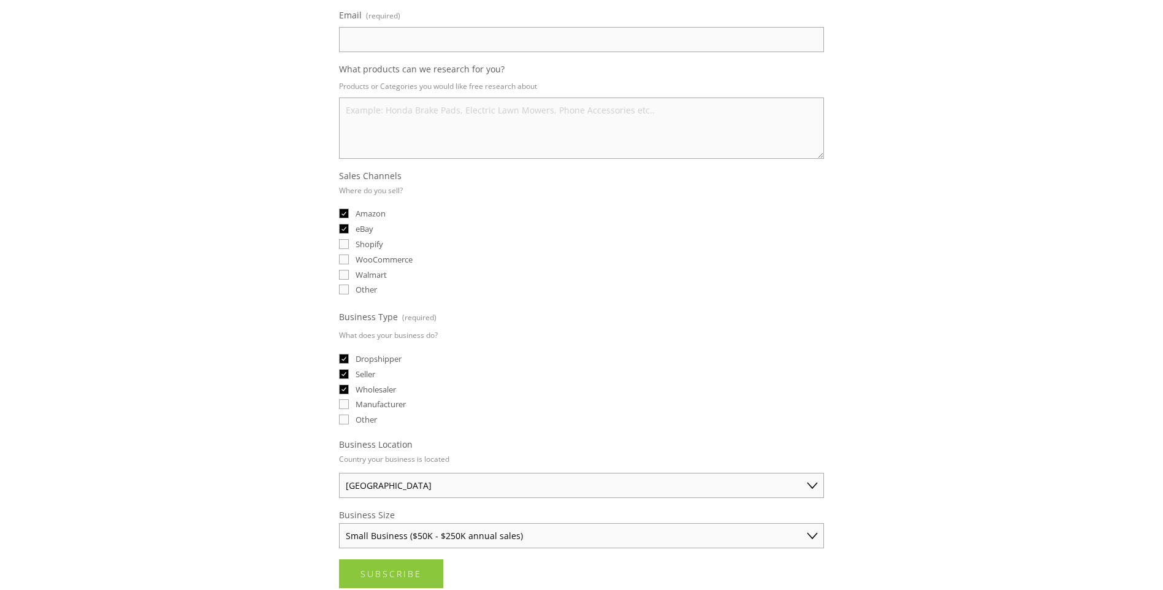
click at [345, 243] on input "Shopify" at bounding box center [344, 244] width 10 height 10
checkbox input "true"
click at [346, 276] on input "Walmart" at bounding box center [344, 275] width 10 height 10
checkbox input "true"
click at [346, 286] on input "Other" at bounding box center [344, 289] width 10 height 10
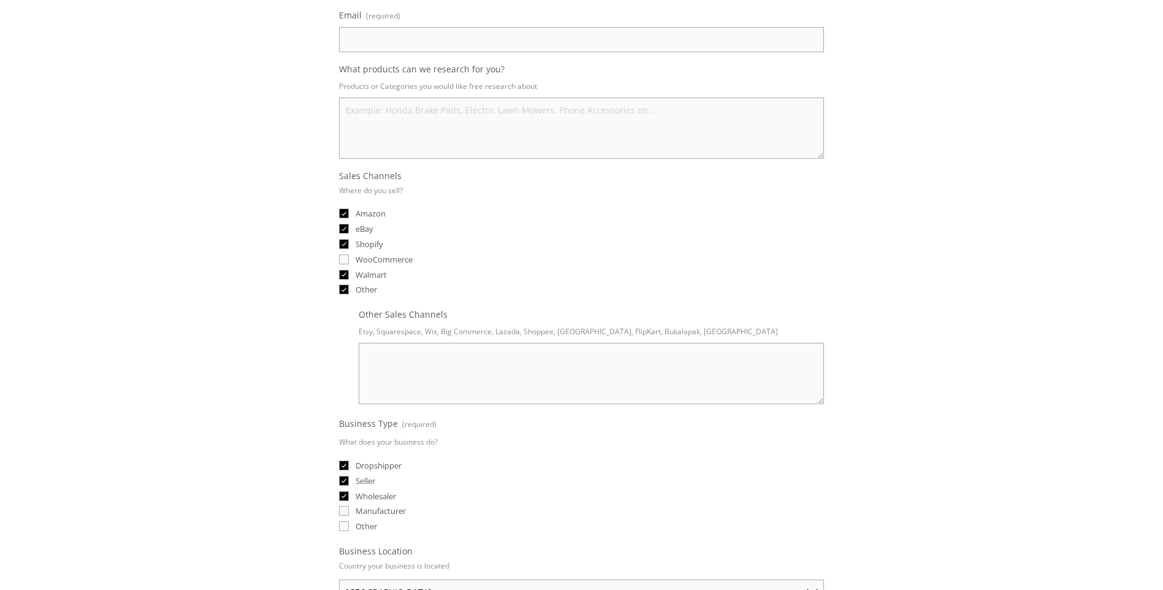
click at [342, 289] on input "Other" at bounding box center [344, 289] width 10 height 10
checkbox input "false"
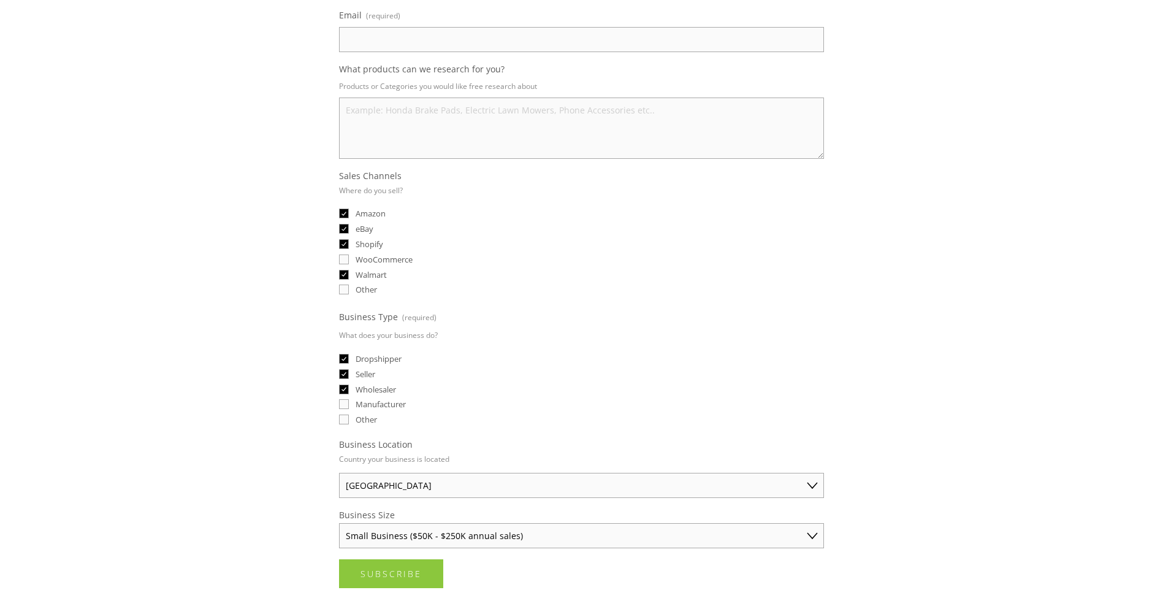
click at [346, 420] on input "Other" at bounding box center [344, 419] width 10 height 10
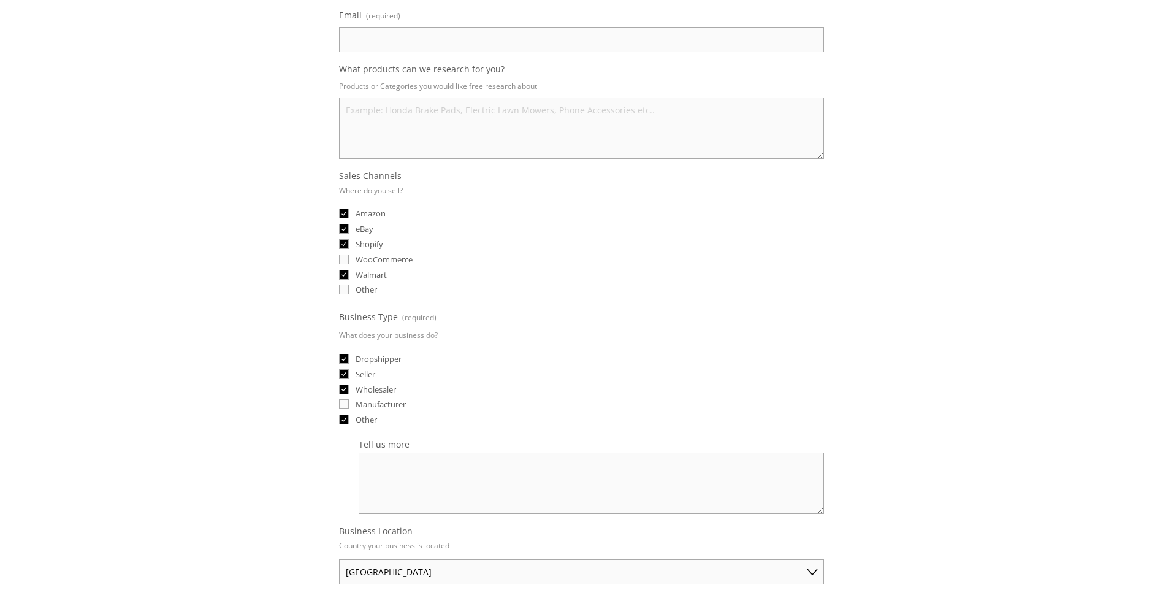
click at [345, 419] on input "Other" at bounding box center [344, 419] width 10 height 10
checkbox input "false"
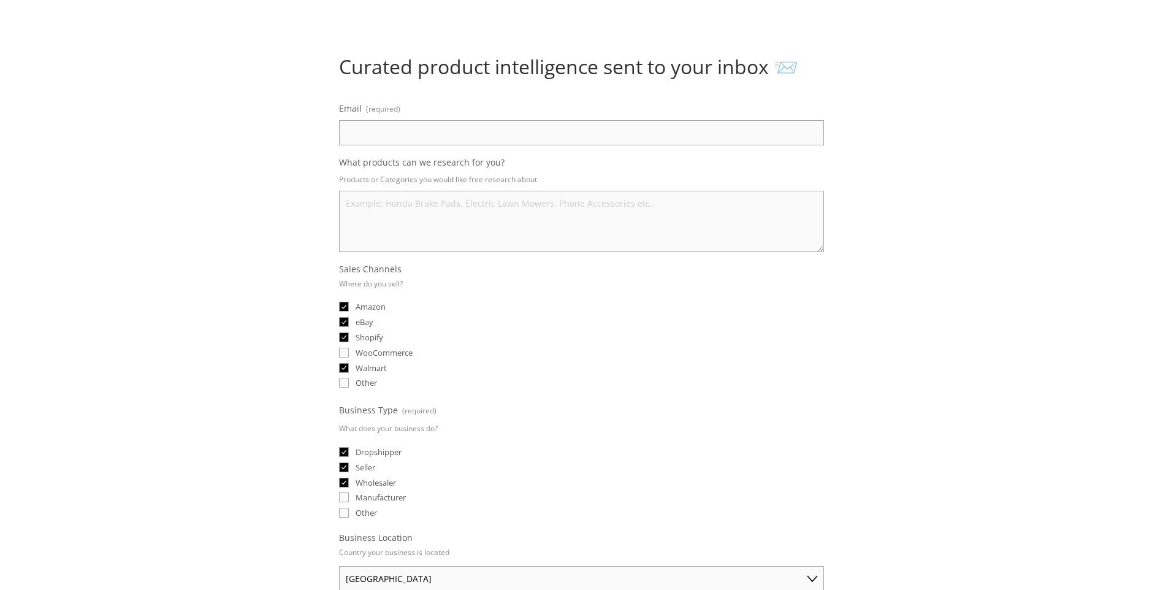
scroll to position [0, 0]
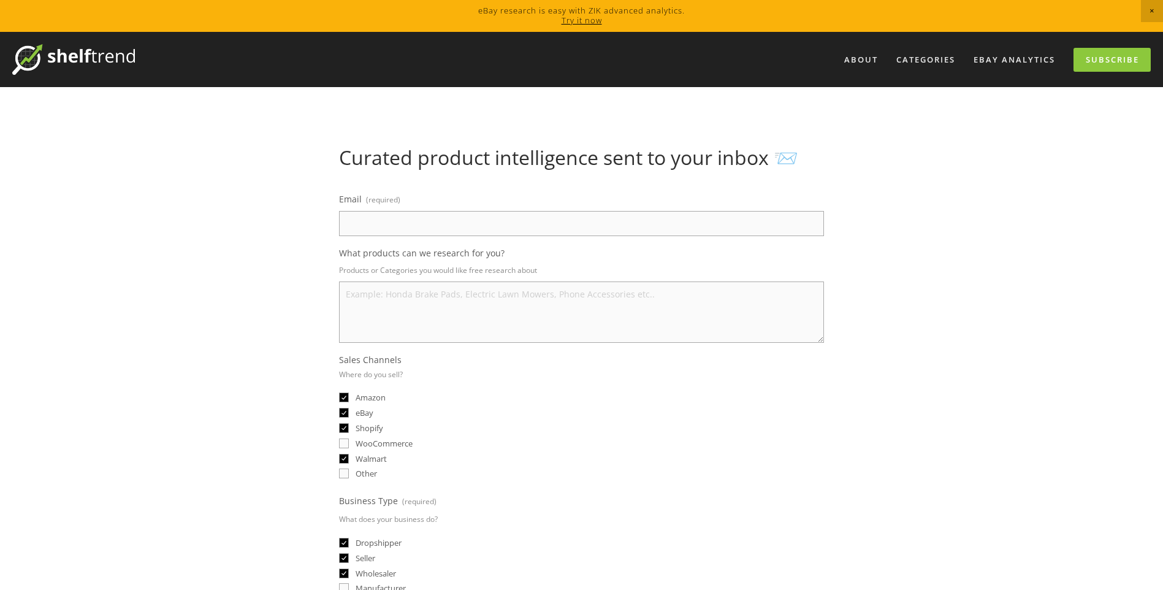
click at [376, 227] on input "Email (required)" at bounding box center [581, 223] width 485 height 25
paste input "oliviaoliver.nyc@gmail.com"
type input "oliviaoliver.nyc@gmail.com"
click at [426, 305] on textarea "What products can we research for you?" at bounding box center [581, 311] width 485 height 61
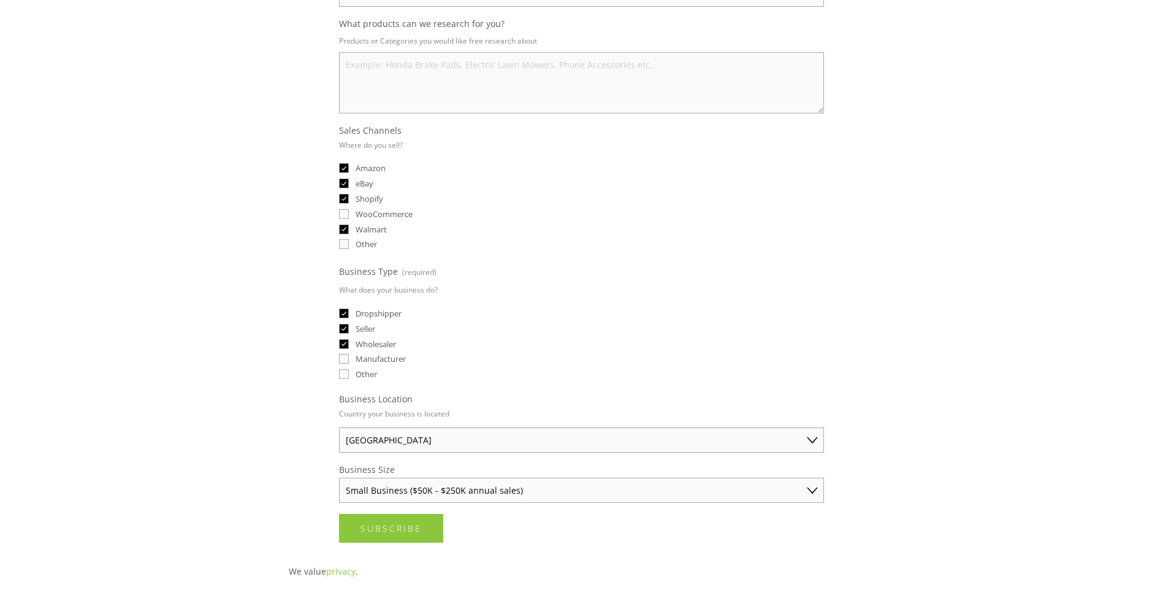
scroll to position [306, 0]
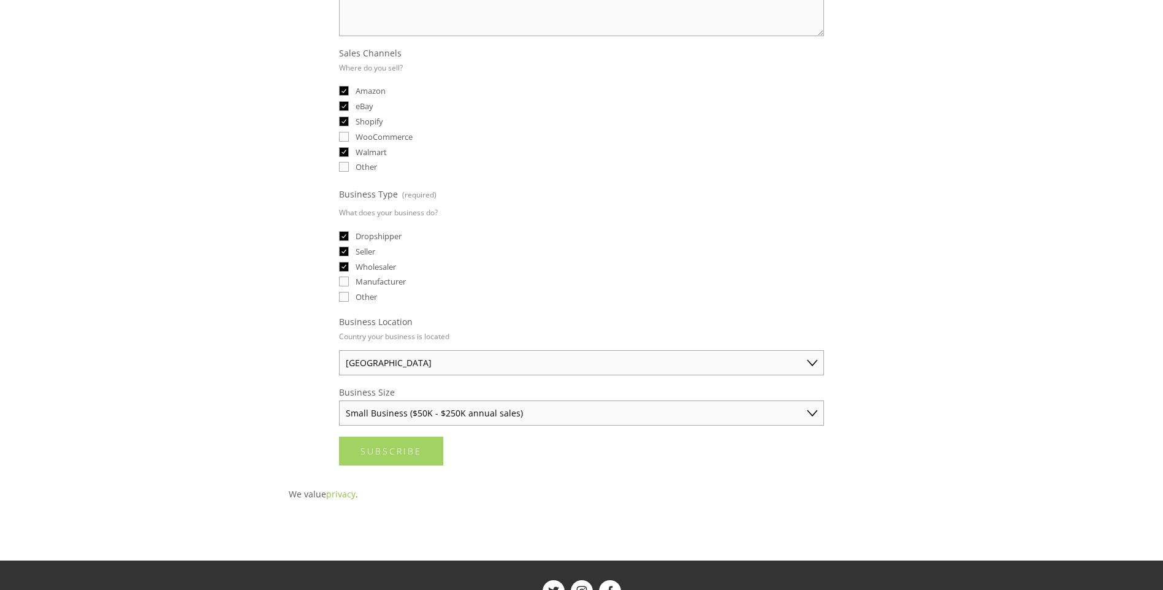
click at [373, 454] on span "Subscribe" at bounding box center [390, 451] width 61 height 12
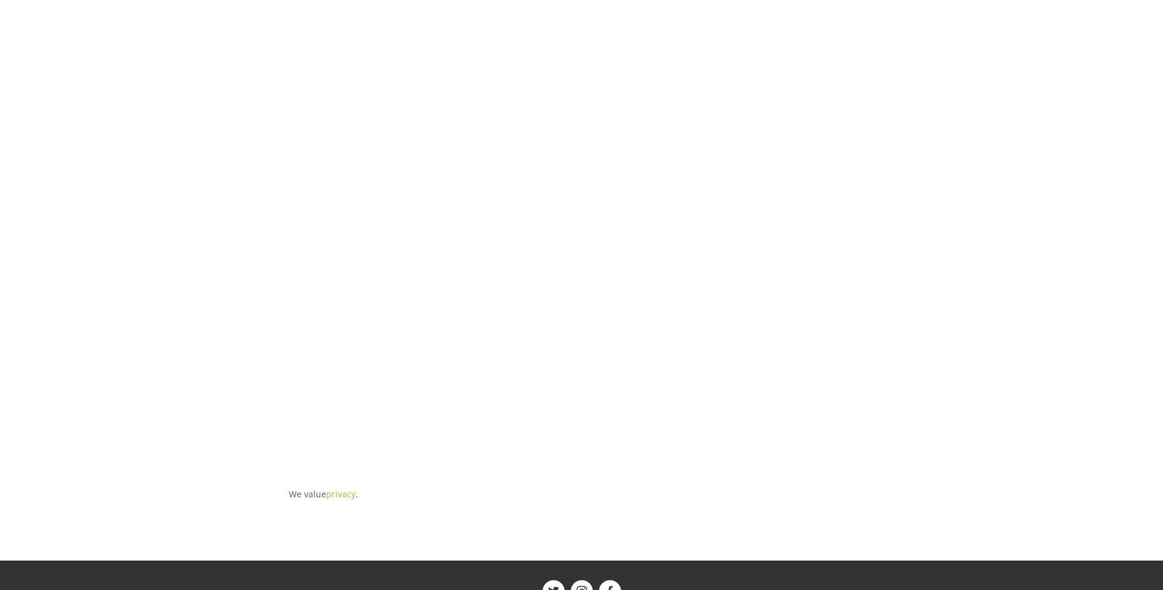
scroll to position [0, 0]
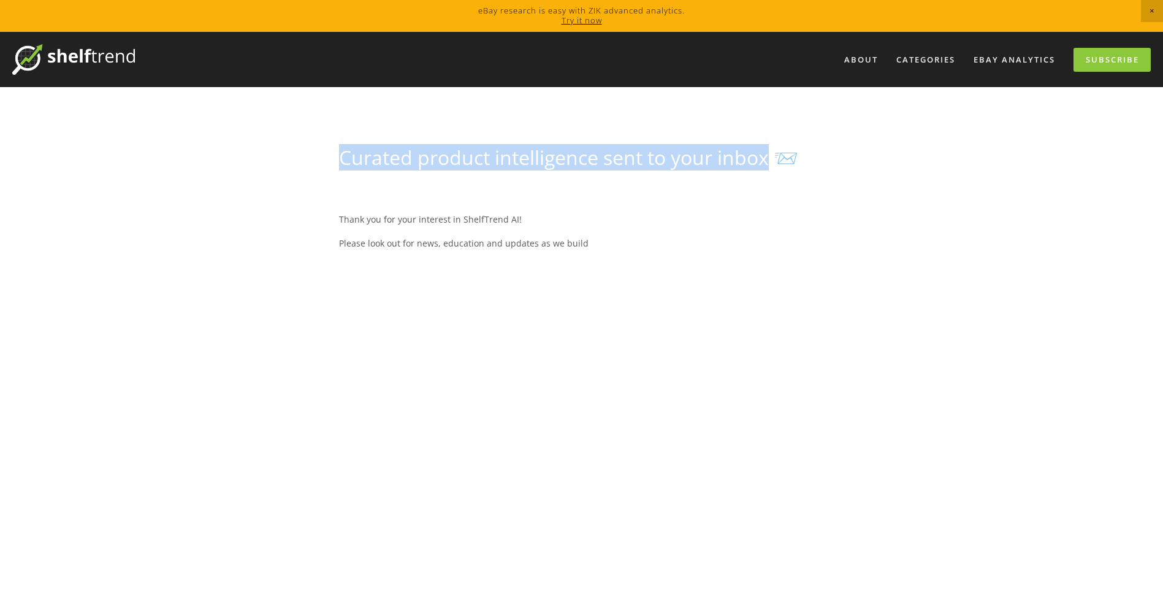
drag, startPoint x: 340, startPoint y: 157, endPoint x: 772, endPoint y: 161, distance: 432.7
click at [772, 161] on h1 "Curated product intelligence sent to your inbox 📨" at bounding box center [581, 157] width 485 height 23
click at [653, 158] on h1 "Curated product intelligence sent to your inbox 📨" at bounding box center [581, 157] width 485 height 23
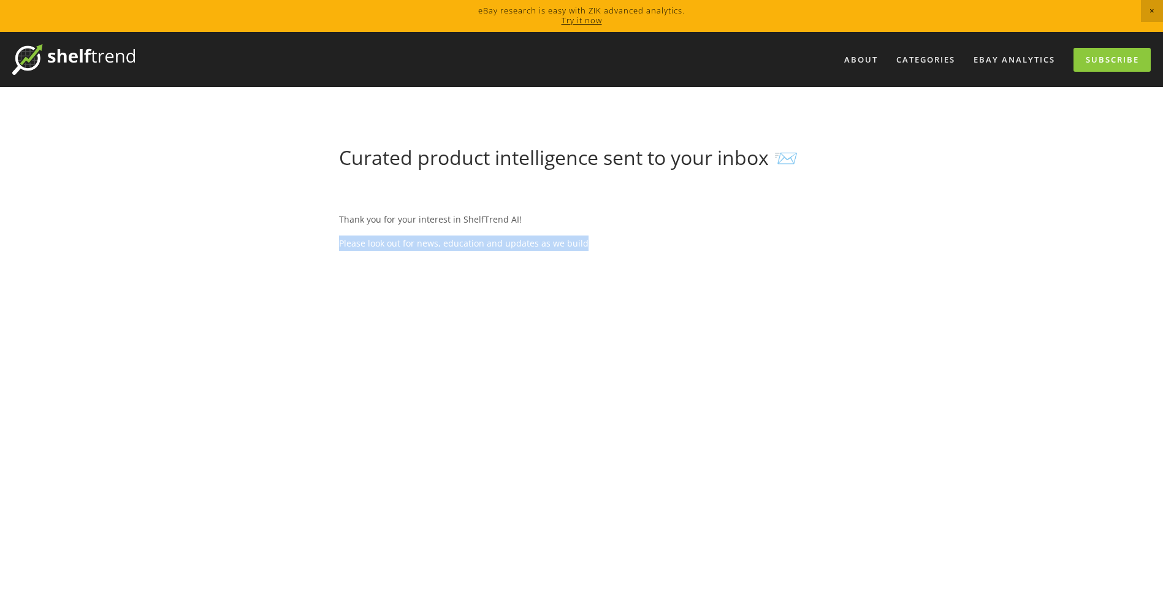
drag, startPoint x: 338, startPoint y: 240, endPoint x: 629, endPoint y: 243, distance: 291.1
click at [629, 243] on div "Thank you for your interest in ShelfTrend AI! Please look out for news, educati…" at bounding box center [581, 481] width 506 height 602
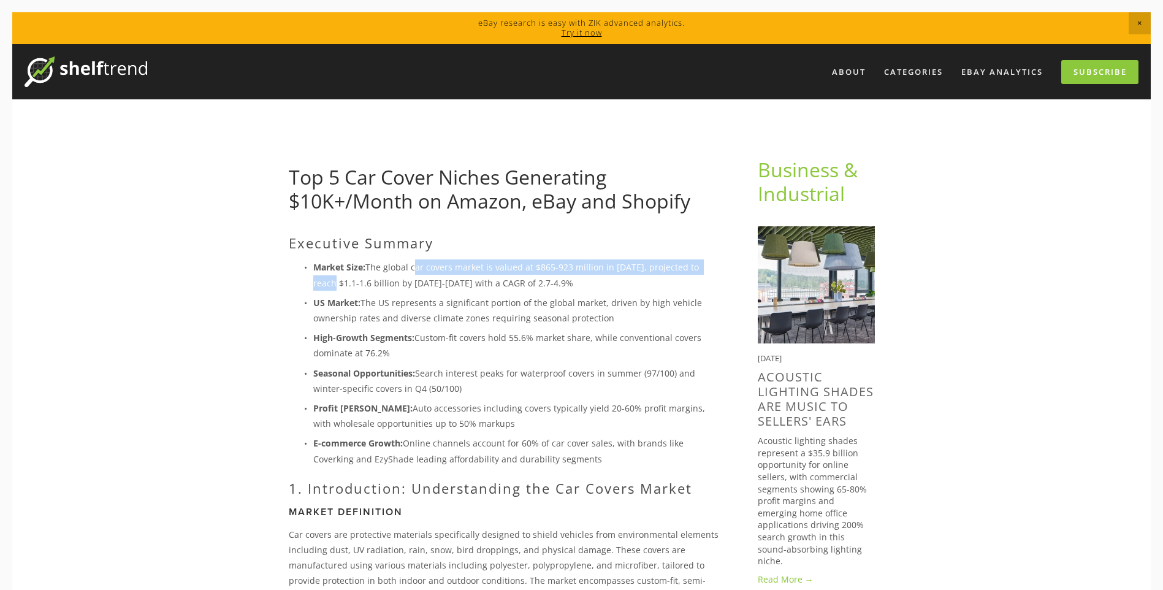
drag, startPoint x: 410, startPoint y: 267, endPoint x: 712, endPoint y: 267, distance: 302.1
click at [712, 267] on p "Market Size: The global car covers market is valued at $865-923 million in [DAT…" at bounding box center [515, 274] width 405 height 31
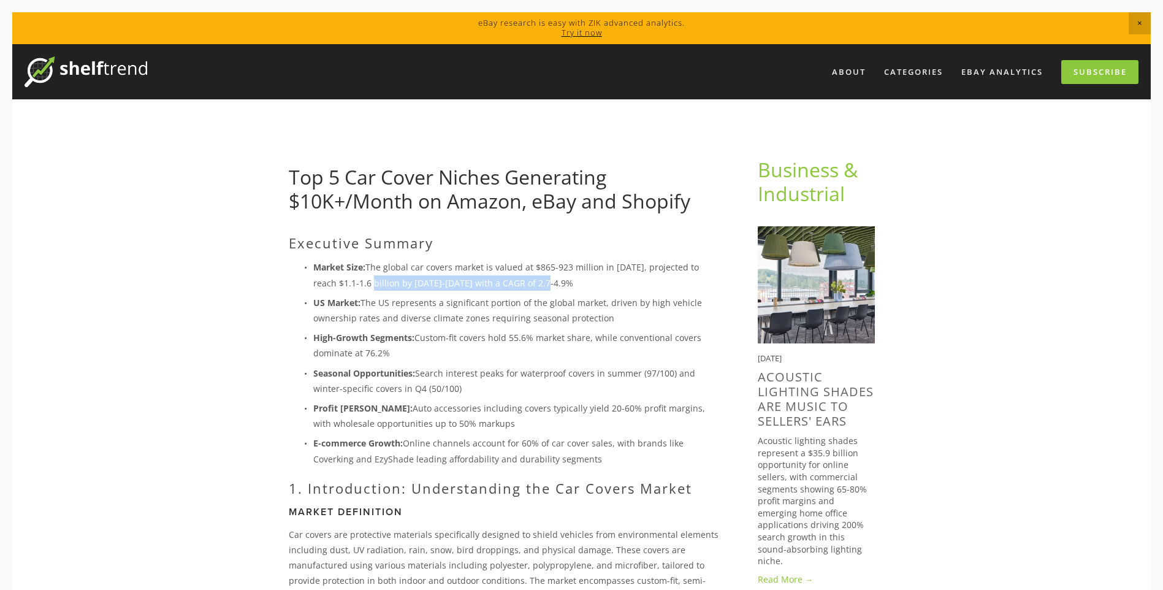
drag, startPoint x: 368, startPoint y: 284, endPoint x: 535, endPoint y: 281, distance: 167.3
click at [535, 281] on p "Market Size: The global car covers market is valued at $865-923 million in 2024…" at bounding box center [515, 274] width 405 height 31
drag, startPoint x: 535, startPoint y: 281, endPoint x: 465, endPoint y: 279, distance: 70.5
click at [463, 279] on p "Market Size: The global car covers market is valued at $865-923 million in 2024…" at bounding box center [515, 274] width 405 height 31
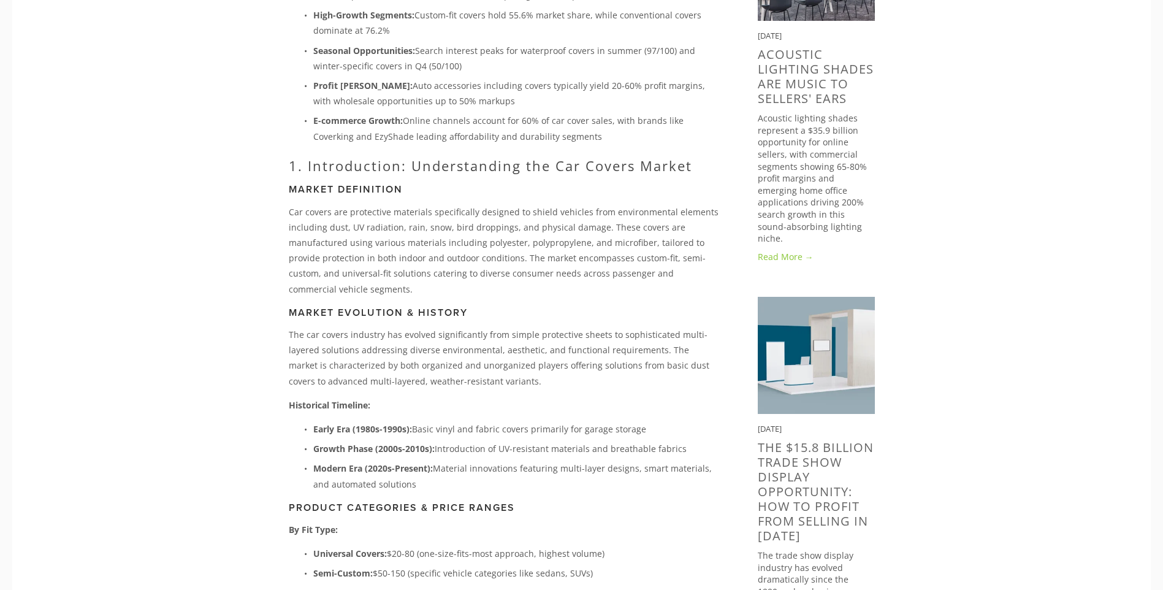
scroll to position [368, 0]
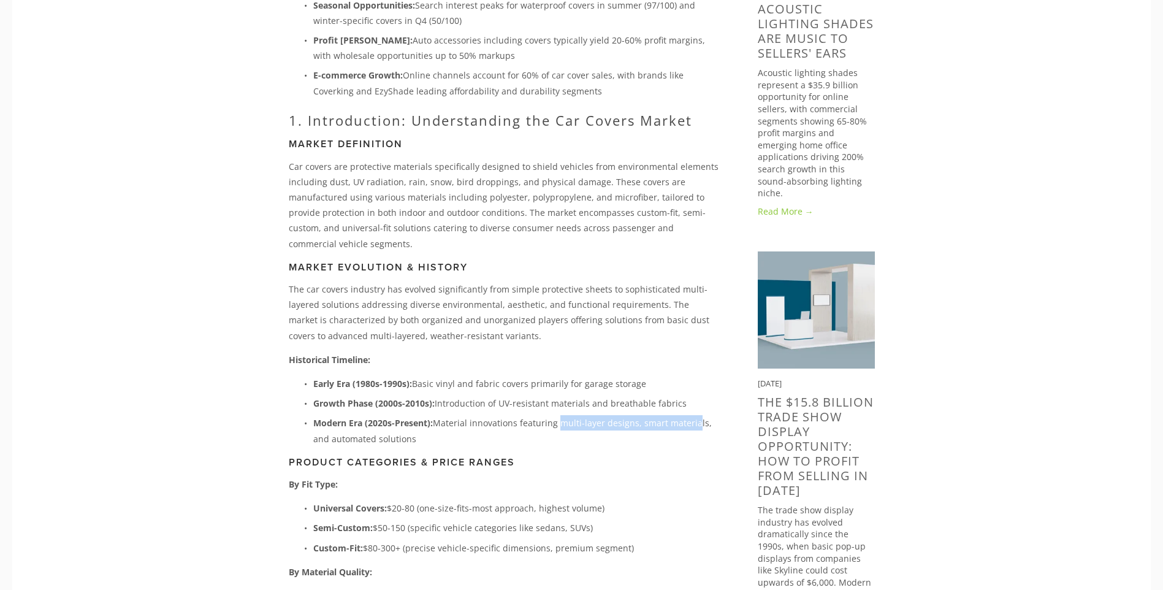
drag, startPoint x: 554, startPoint y: 428, endPoint x: 697, endPoint y: 418, distance: 143.7
click at [692, 416] on p "Modern Era (2020s-Present): Material innovations featuring multi-layer designs,…" at bounding box center [515, 430] width 405 height 31
click at [697, 418] on p "Modern Era (2020s-Present): Material innovations featuring multi-layer designs,…" at bounding box center [515, 430] width 405 height 31
click at [705, 421] on p "Modern Era (2020s-Present): Material innovations featuring multi-layer designs,…" at bounding box center [515, 430] width 405 height 31
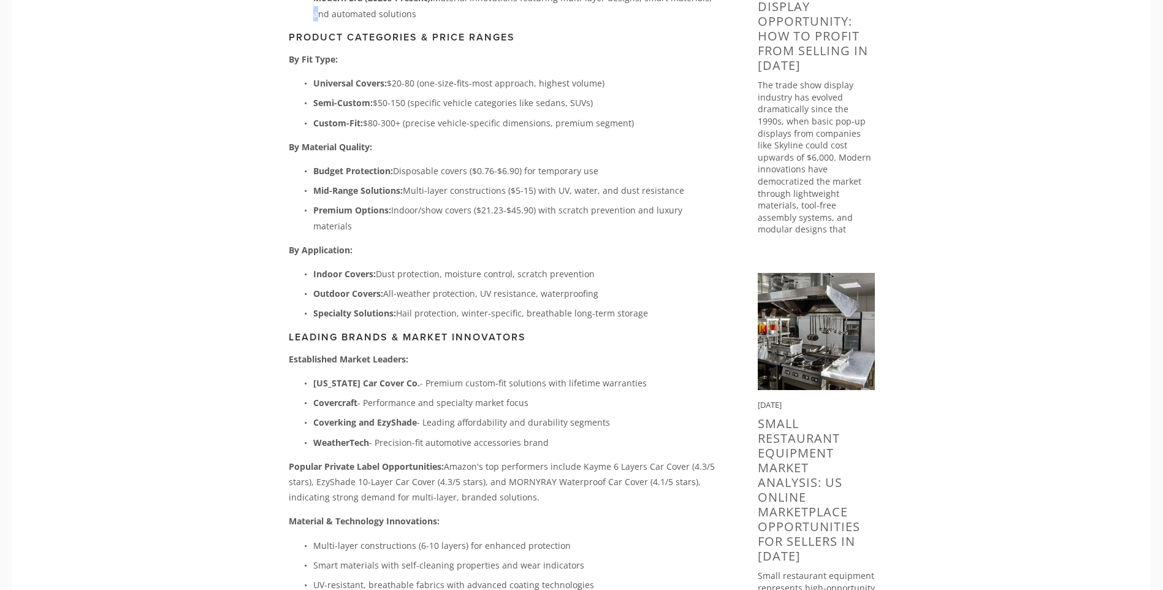
scroll to position [797, 0]
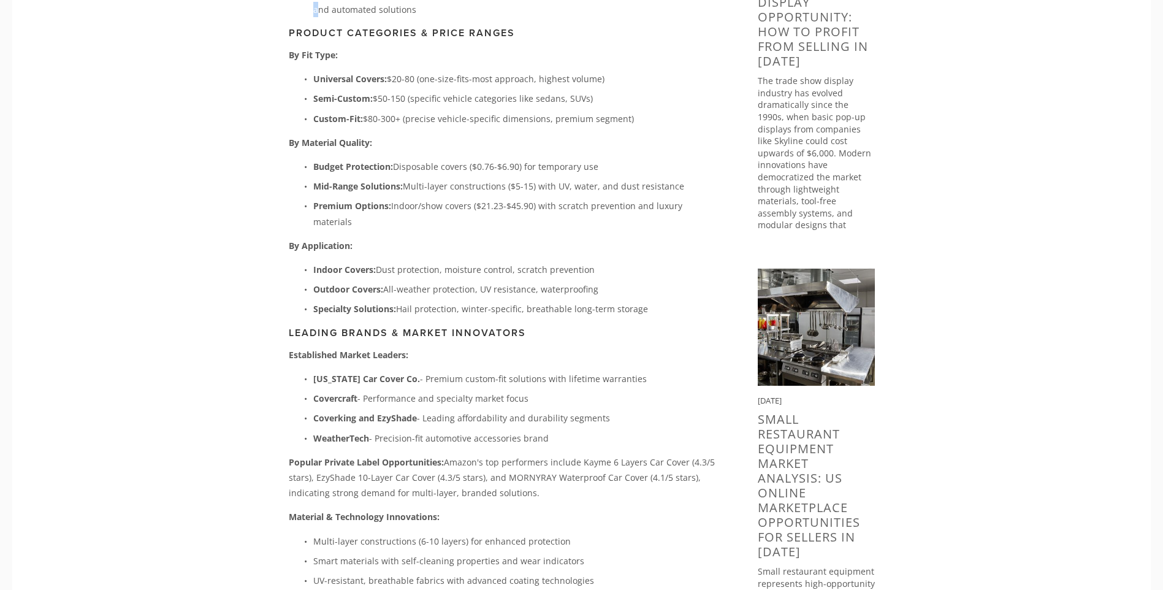
click at [433, 281] on p "Outdoor Covers: All-weather protection, UV resistance, waterproofing" at bounding box center [515, 288] width 405 height 15
click at [431, 265] on ul "Indoor Covers: Dust protection, moisture control, scratch prevention Outdoor Co…" at bounding box center [504, 289] width 430 height 55
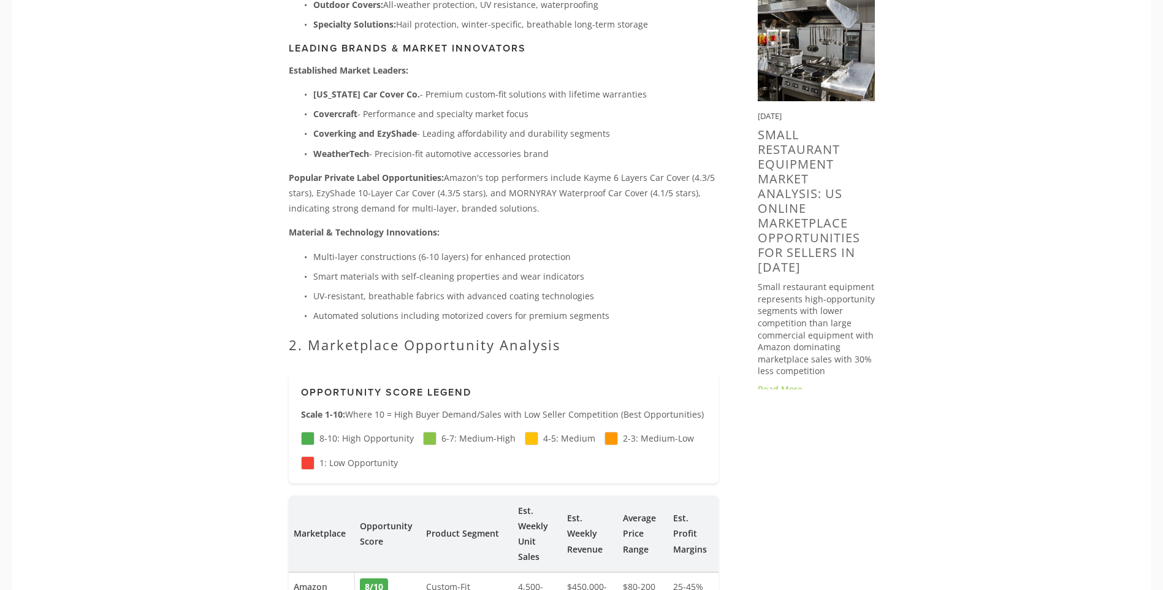
scroll to position [1103, 0]
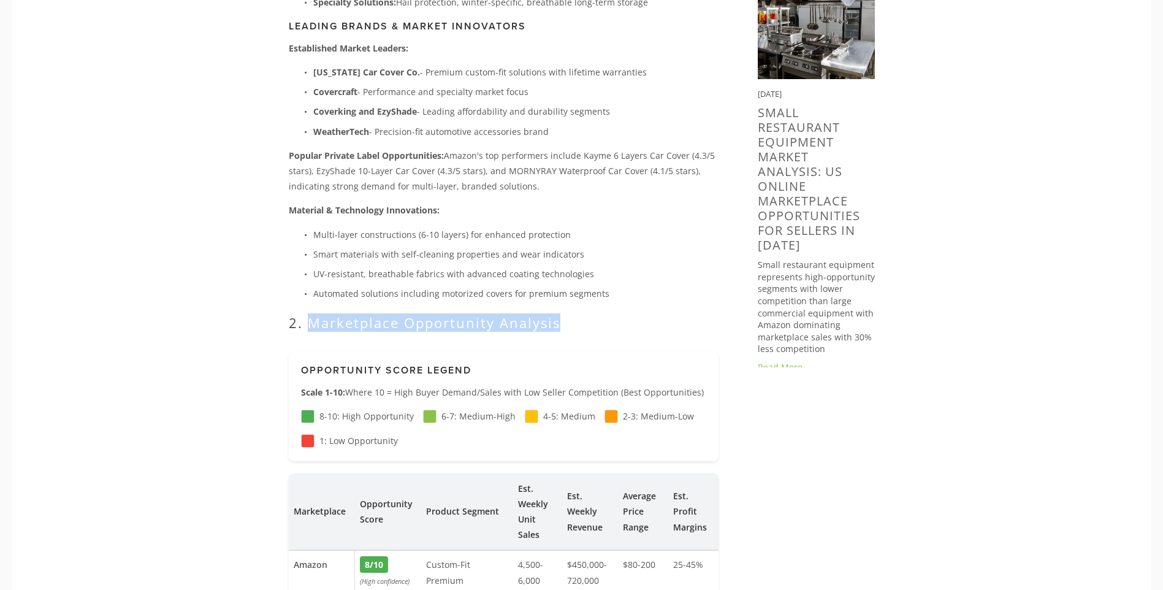
drag, startPoint x: 308, startPoint y: 309, endPoint x: 596, endPoint y: 307, distance: 288.0
click at [596, 314] on h2 "2. Marketplace Opportunity Analysis" at bounding box center [504, 322] width 430 height 16
drag, startPoint x: 596, startPoint y: 307, endPoint x: 498, endPoint y: 313, distance: 98.2
click at [498, 314] on h2 "2. Marketplace Opportunity Analysis" at bounding box center [504, 322] width 430 height 16
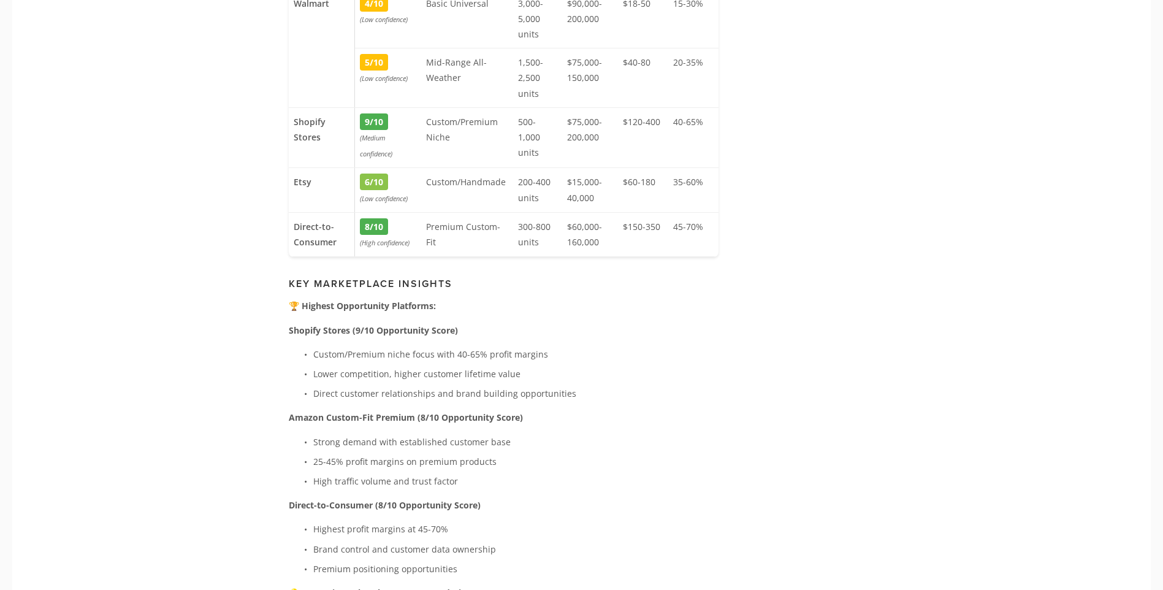
scroll to position [2145, 0]
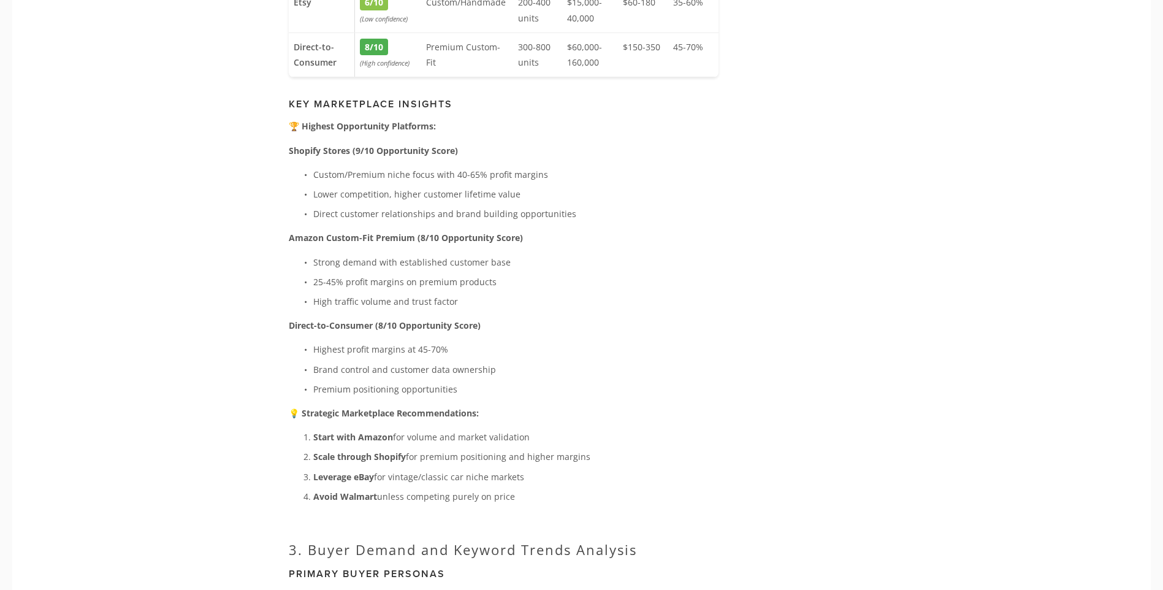
drag, startPoint x: 127, startPoint y: 306, endPoint x: 118, endPoint y: 243, distance: 63.3
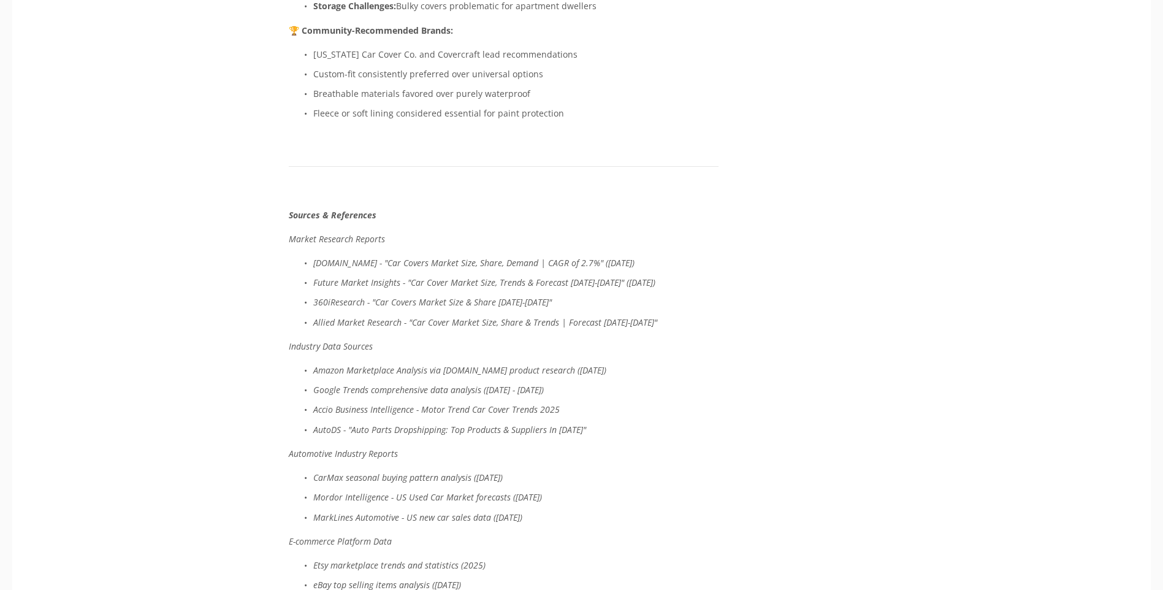
scroll to position [4412, 0]
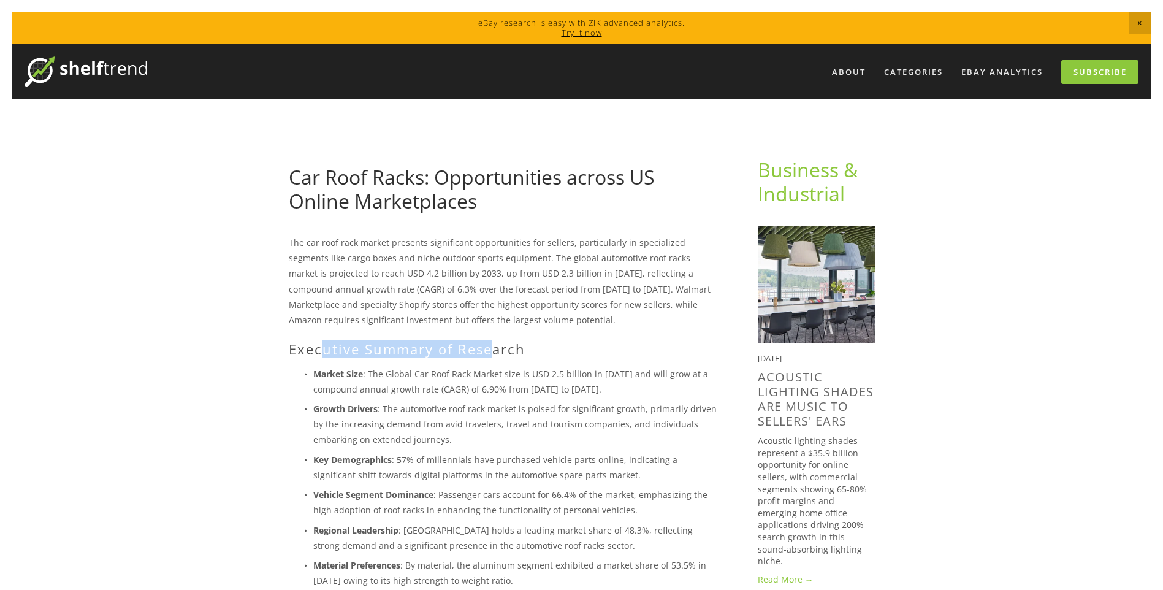
drag, startPoint x: 346, startPoint y: 341, endPoint x: 495, endPoint y: 343, distance: 148.9
click at [495, 343] on h2 "Executive Summary of Research" at bounding box center [504, 349] width 430 height 16
drag, startPoint x: 495, startPoint y: 343, endPoint x: 436, endPoint y: 366, distance: 63.5
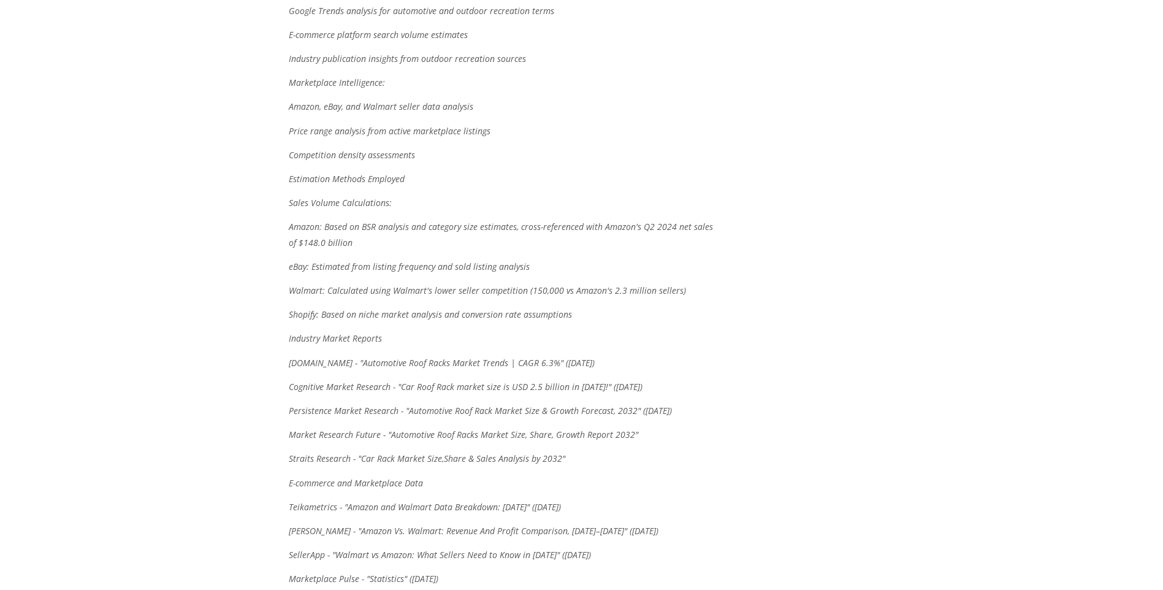
scroll to position [3554, 0]
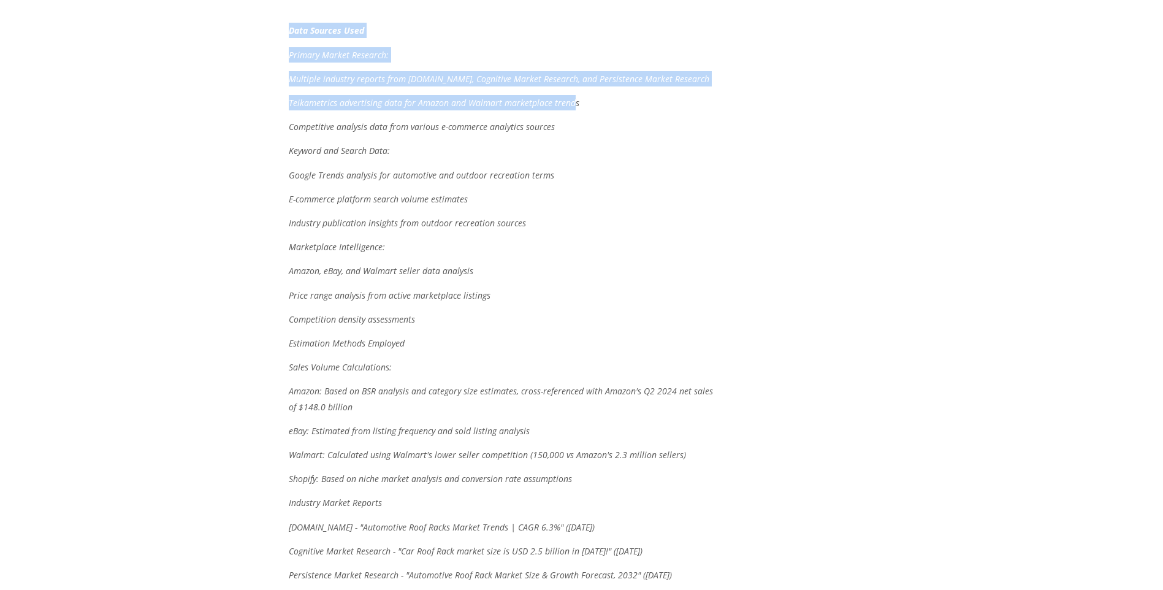
drag, startPoint x: 566, startPoint y: 64, endPoint x: 251, endPoint y: 58, distance: 314.4
drag, startPoint x: 251, startPoint y: 58, endPoint x: 297, endPoint y: 56, distance: 46.0
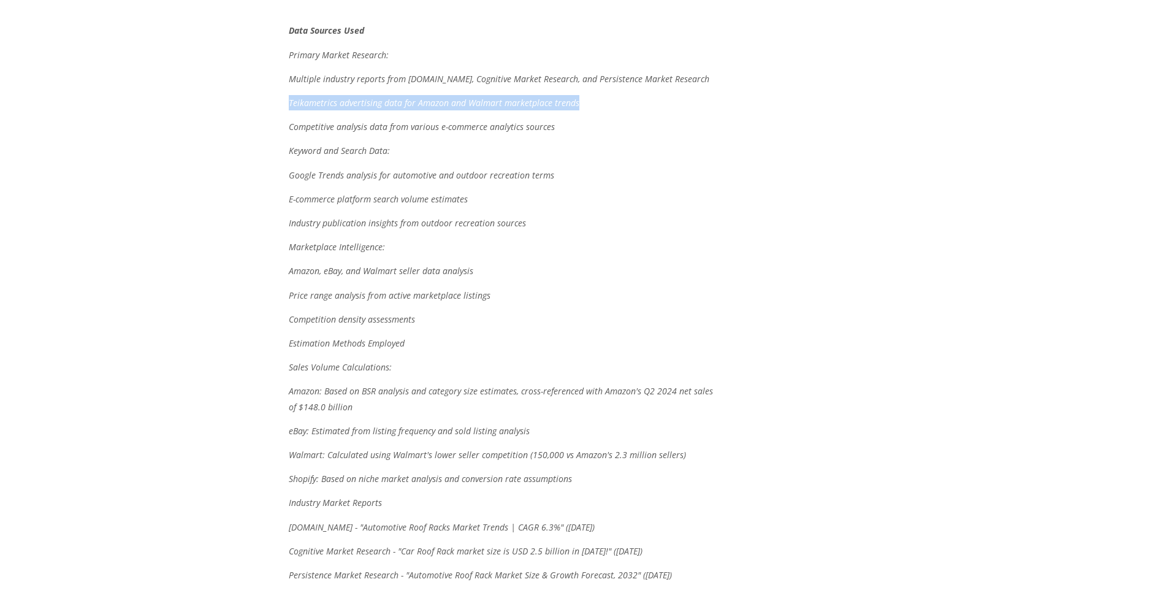
drag, startPoint x: 291, startPoint y: 69, endPoint x: 585, endPoint y: 66, distance: 293.6
click at [585, 95] on p "Teikametrics advertising data for Amazon and Walmart marketplace trends" at bounding box center [504, 102] width 430 height 15
drag, startPoint x: 585, startPoint y: 66, endPoint x: 537, endPoint y: 64, distance: 47.8
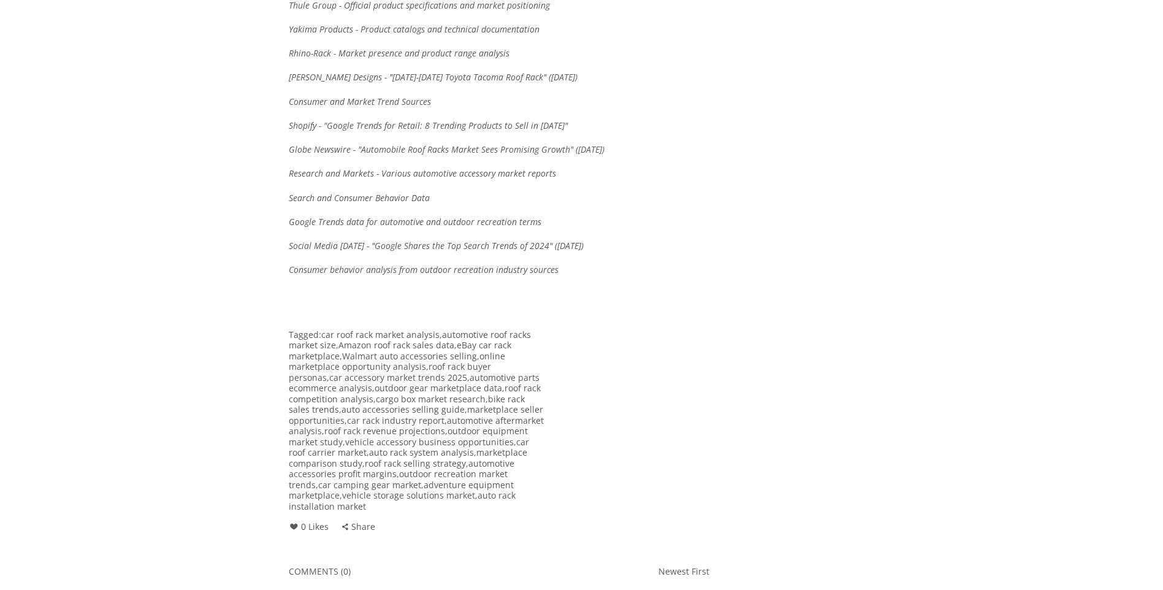
scroll to position [4474, 0]
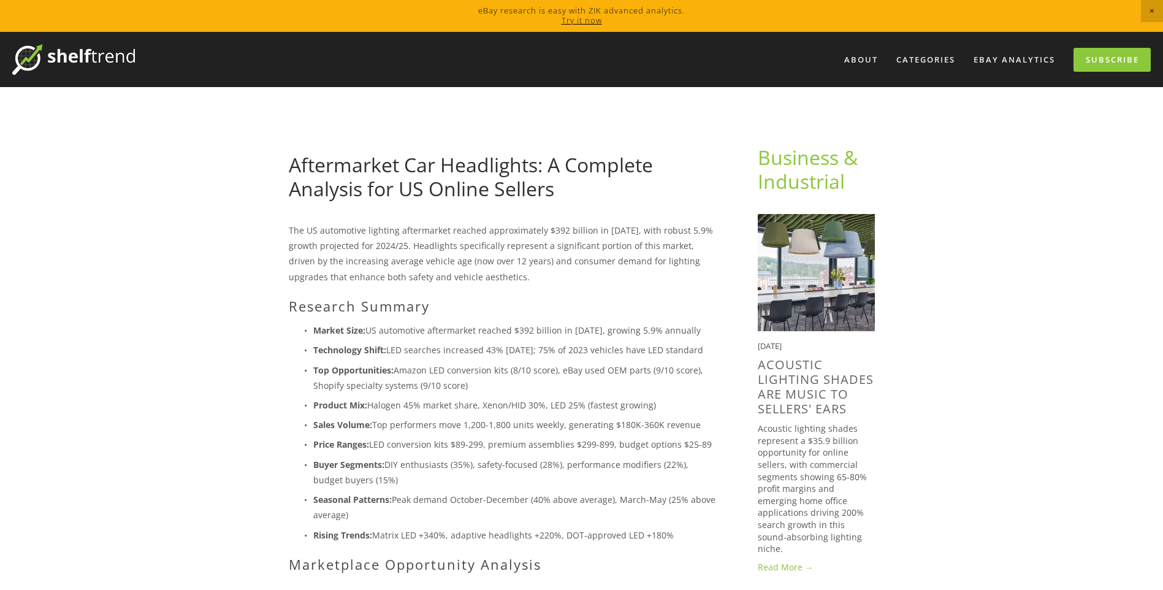
drag, startPoint x: 547, startPoint y: 349, endPoint x: 717, endPoint y: 354, distance: 170.4
click at [717, 354] on p "Technology Shift: LED searches increased 43% [DATE]; 75% of 2023 vehicles have …" at bounding box center [515, 349] width 405 height 15
drag, startPoint x: 394, startPoint y: 371, endPoint x: 700, endPoint y: 368, distance: 306.4
click at [700, 368] on p "Top Opportunities: Amazon LED conversion kits (8/10 score), eBay used OEM parts…" at bounding box center [515, 377] width 405 height 31
drag, startPoint x: 417, startPoint y: 385, endPoint x: 464, endPoint y: 381, distance: 46.7
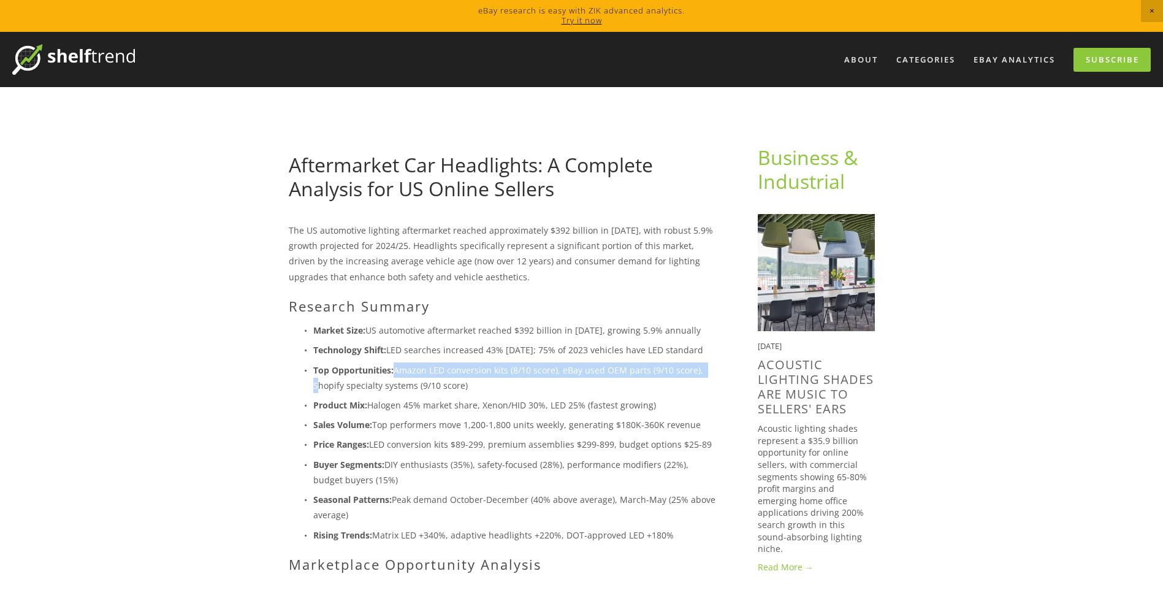
click at [464, 381] on p "Top Opportunities: Amazon LED conversion kits (8/10 score), eBay used OEM parts…" at bounding box center [515, 377] width 405 height 31
drag, startPoint x: 464, startPoint y: 381, endPoint x: 446, endPoint y: 382, distance: 18.4
click at [446, 382] on p "Top Opportunities: Amazon LED conversion kits (8/10 score), eBay used OEM parts…" at bounding box center [515, 377] width 405 height 31
click at [445, 382] on p "Top Opportunities: Amazon LED conversion kits (8/10 score), eBay used OEM parts…" at bounding box center [515, 377] width 405 height 31
drag, startPoint x: 482, startPoint y: 409, endPoint x: 694, endPoint y: 406, distance: 212.1
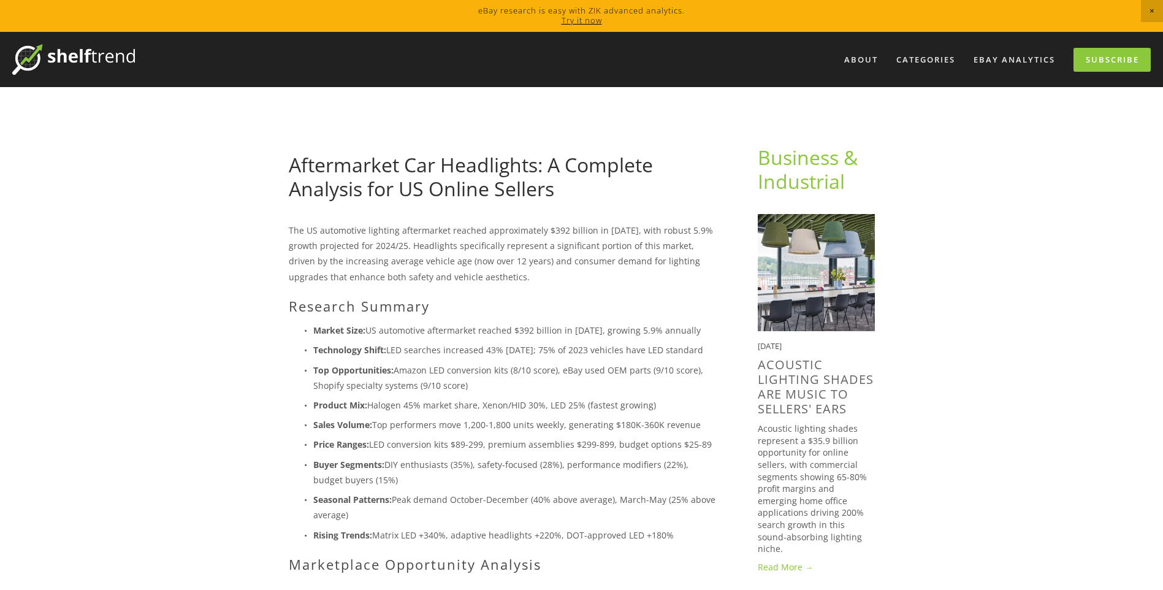
click at [694, 406] on p "Product Mix: Halogen 45% market share, Xenon/HID 30%, LED 25% (fastest growing)" at bounding box center [515, 404] width 405 height 15
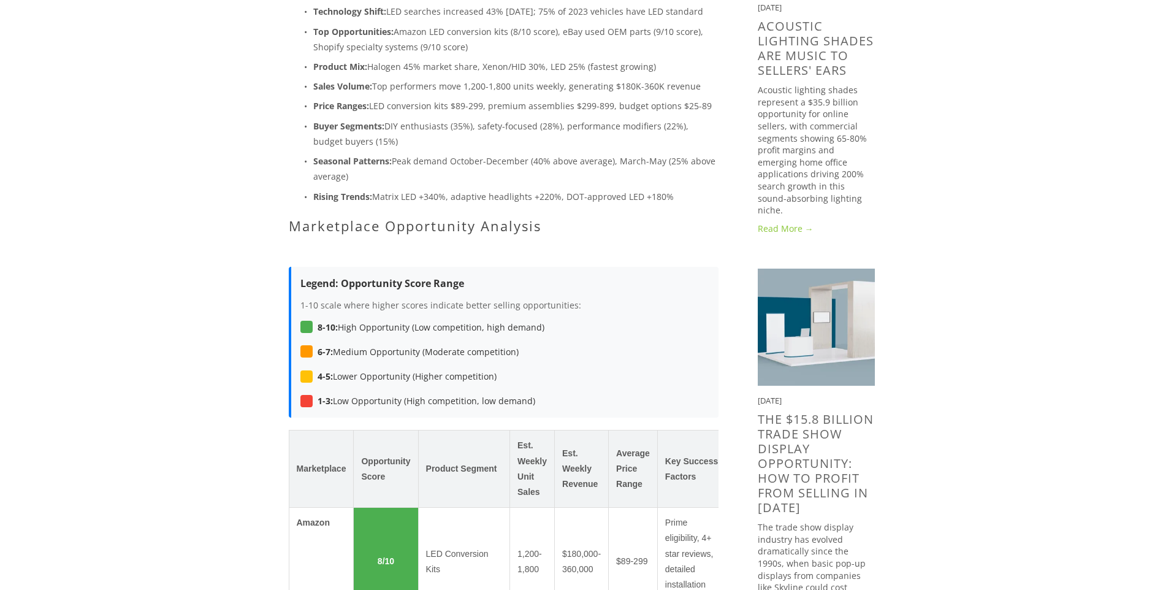
scroll to position [368, 0]
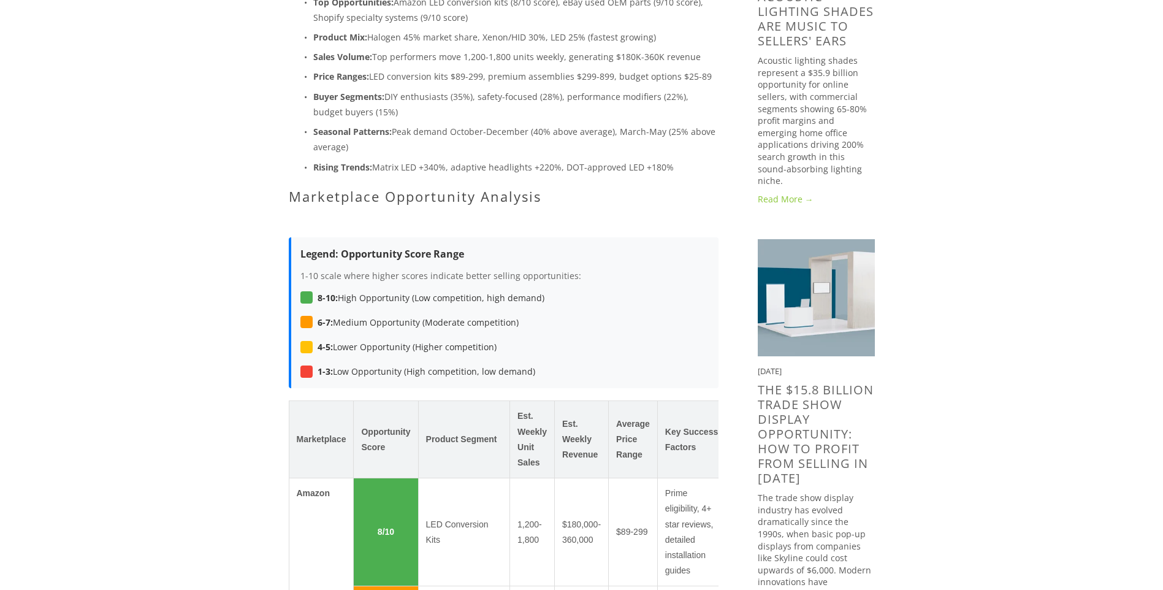
drag, startPoint x: 341, startPoint y: 301, endPoint x: 609, endPoint y: 302, distance: 267.8
click at [609, 302] on div "8-10: High Opportunity (Low competition, high demand) 6-7: Medium Opportunity (…" at bounding box center [504, 334] width 409 height 89
drag, startPoint x: 407, startPoint y: 321, endPoint x: 436, endPoint y: 321, distance: 29.4
click at [436, 321] on span "6-7: Medium Opportunity (Moderate competition)" at bounding box center [417, 321] width 201 height 15
drag, startPoint x: 436, startPoint y: 321, endPoint x: 376, endPoint y: 343, distance: 64.0
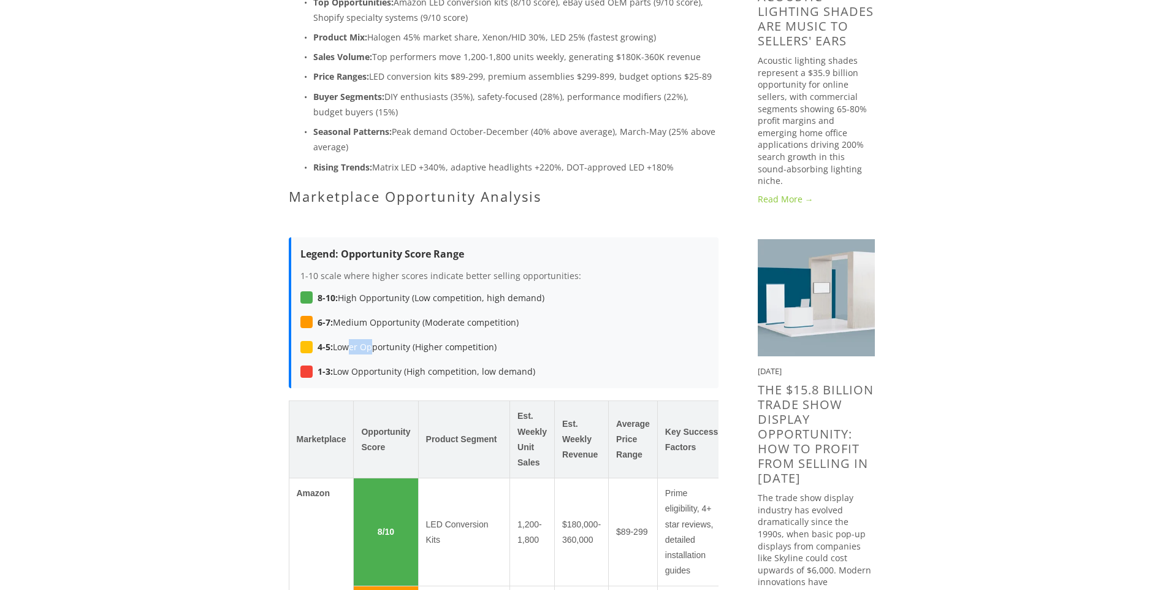
click at [376, 343] on span "4-5: Lower Opportunity (Higher competition)" at bounding box center [406, 346] width 179 height 15
drag, startPoint x: 376, startPoint y: 343, endPoint x: 385, endPoint y: 383, distance: 41.3
click at [385, 383] on div "Legend: Opportunity Score Range 1-10 scale where higher scores indicate better …" at bounding box center [504, 312] width 430 height 151
drag, startPoint x: 385, startPoint y: 383, endPoint x: 209, endPoint y: 384, distance: 175.9
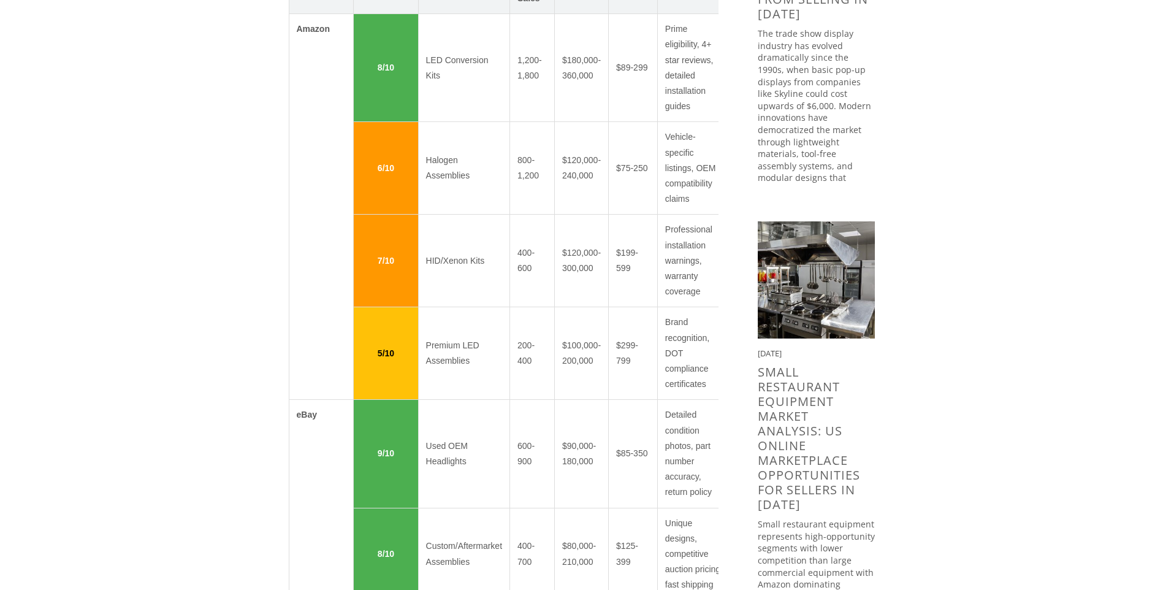
scroll to position [981, 0]
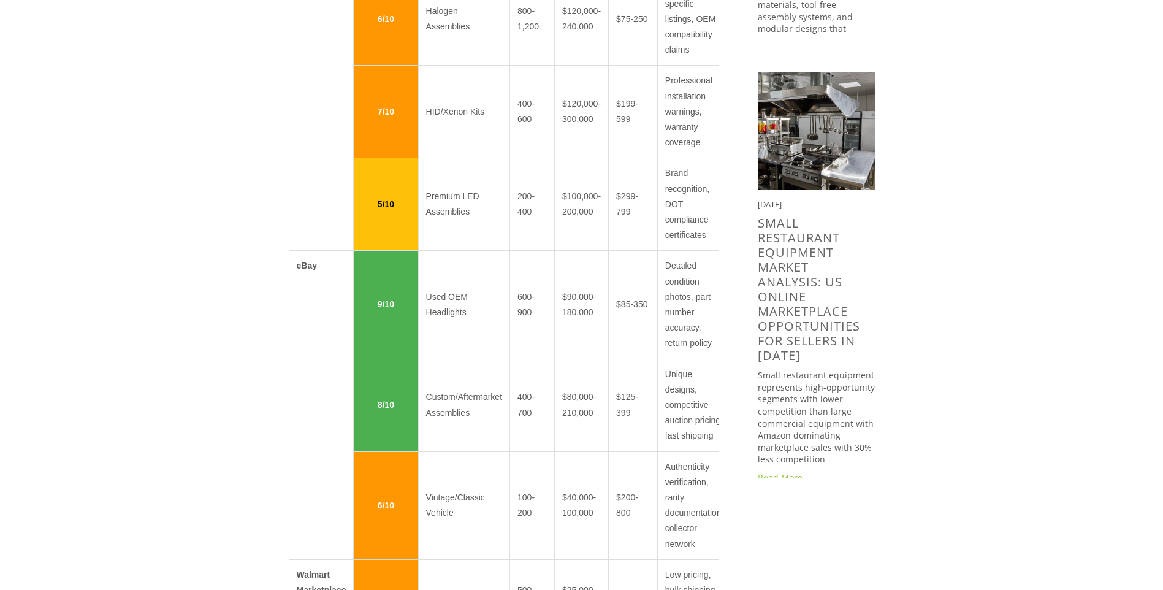
drag, startPoint x: 223, startPoint y: 360, endPoint x: 148, endPoint y: 410, distance: 90.6
drag, startPoint x: 529, startPoint y: 297, endPoint x: 516, endPoint y: 300, distance: 13.7
click at [516, 300] on td "600-900" at bounding box center [532, 305] width 45 height 108
drag, startPoint x: 516, startPoint y: 300, endPoint x: 536, endPoint y: 315, distance: 25.4
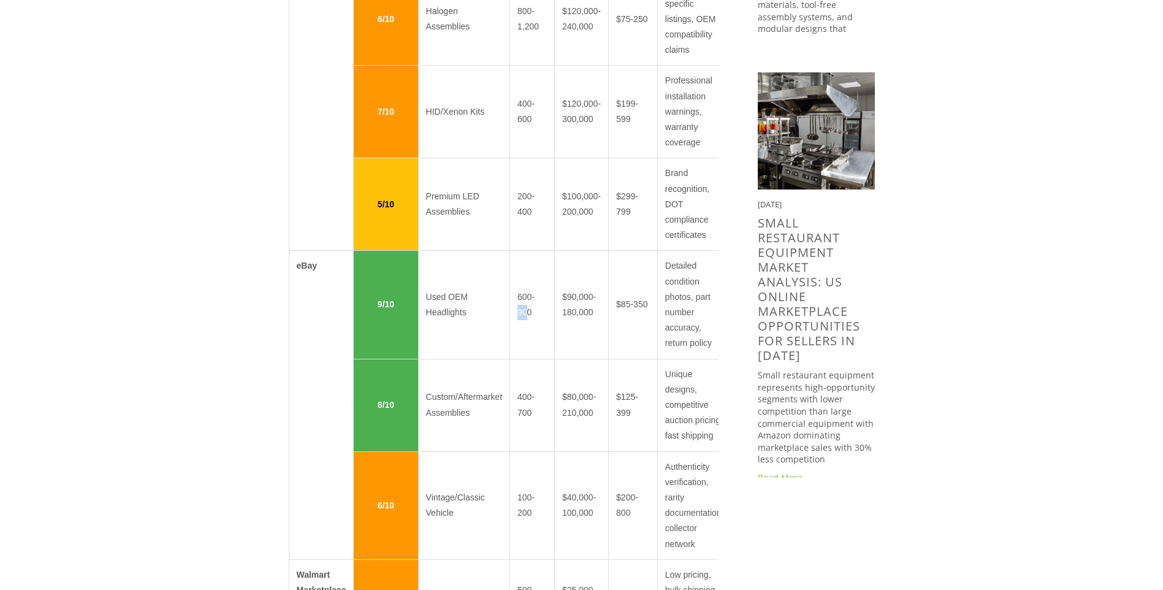
click at [536, 315] on td "600-900" at bounding box center [532, 305] width 45 height 108
drag, startPoint x: 536, startPoint y: 315, endPoint x: 534, endPoint y: 323, distance: 8.3
click at [534, 323] on td "600-900" at bounding box center [532, 305] width 45 height 108
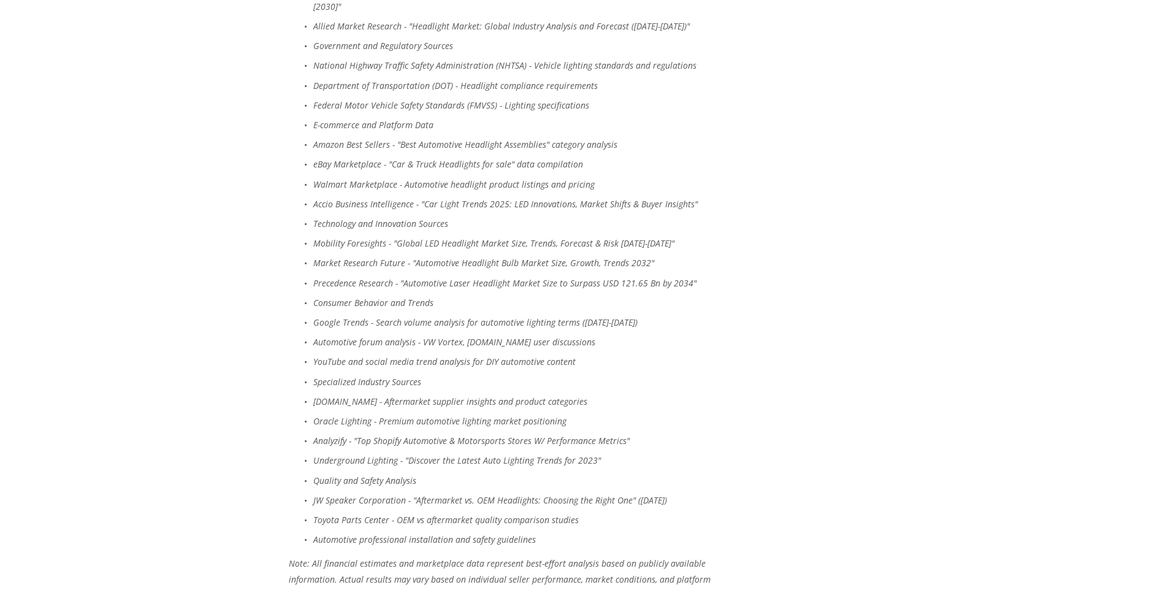
scroll to position [3616, 0]
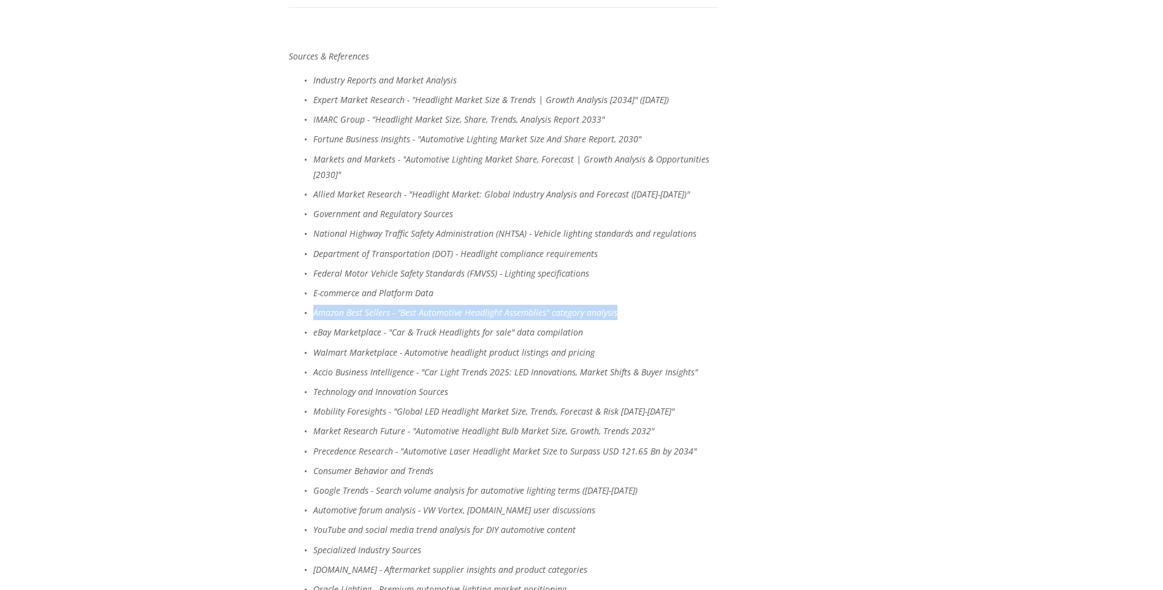
drag, startPoint x: 315, startPoint y: 325, endPoint x: 627, endPoint y: 315, distance: 312.1
click at [627, 315] on p "Amazon Best Sellers - "Best Automotive Headlight Assemblies" category analysis" at bounding box center [515, 312] width 405 height 15
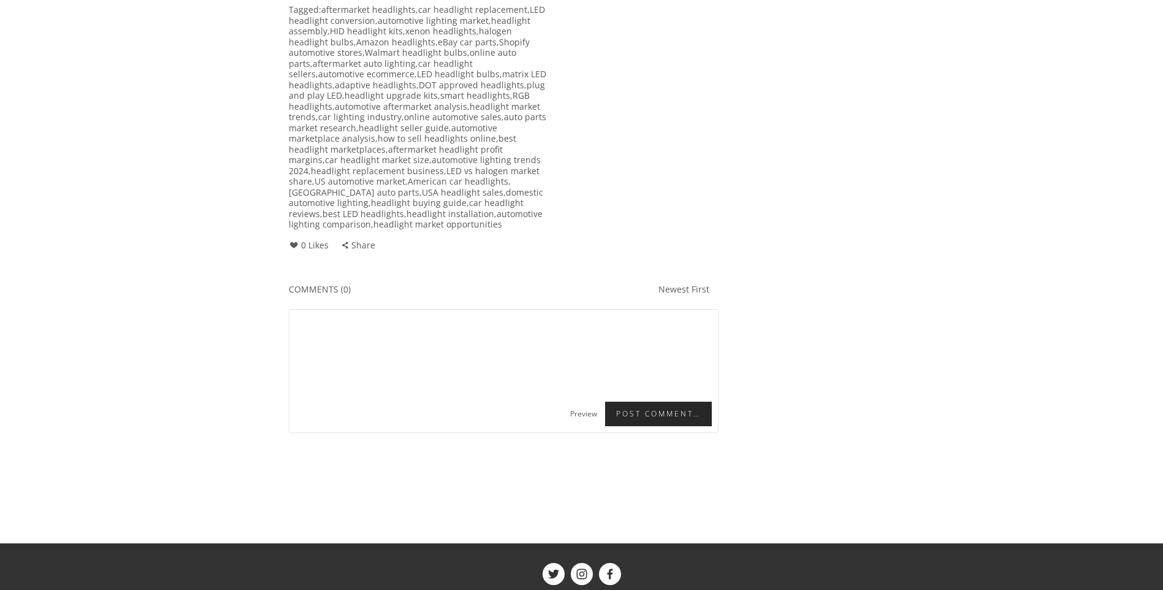
scroll to position [4578, 0]
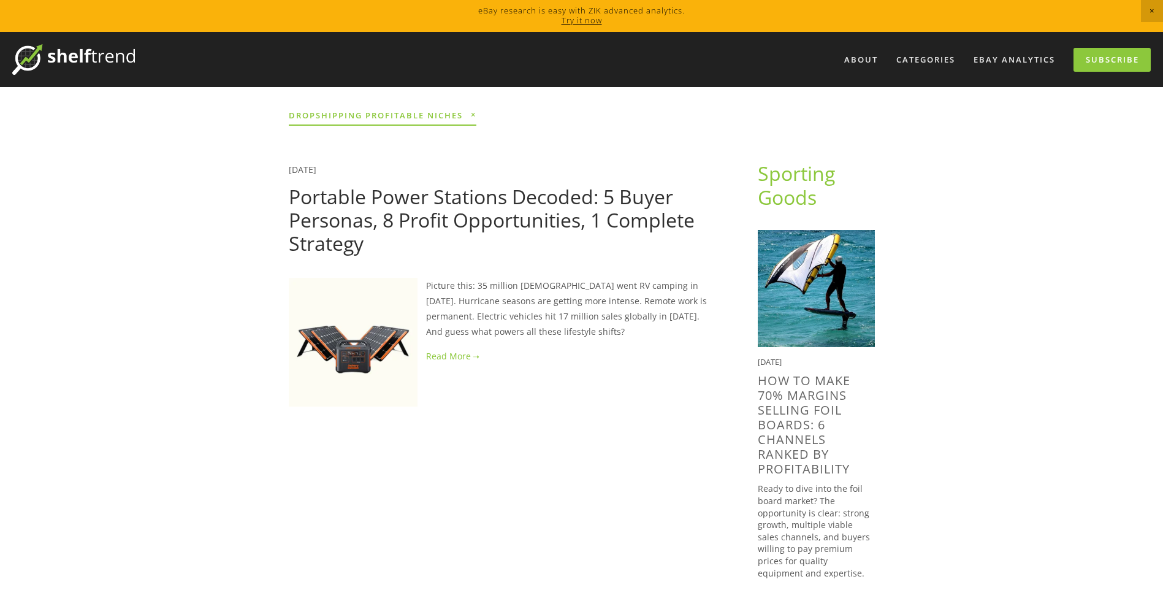
click at [434, 223] on link "Portable Power Stations Decoded: 5 Buyer Personas, 8 Profit Opportunities, 1 Co…" at bounding box center [492, 220] width 406 height 74
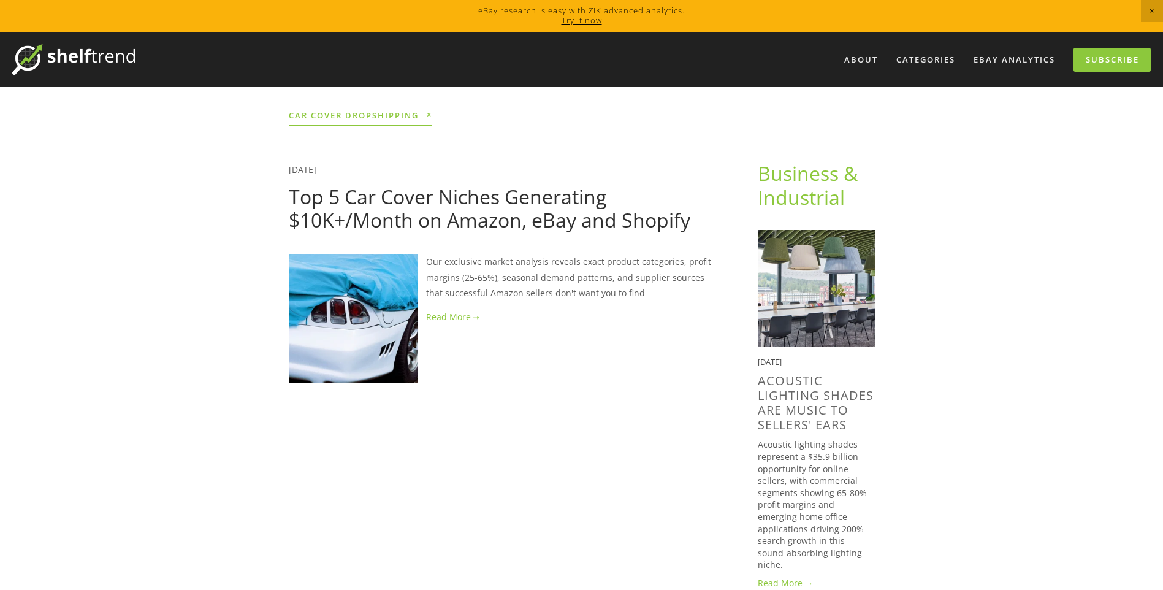
click at [479, 212] on link "Top 5 Car Cover Niches Generating $10K+/Month on Amazon, eBay and Shopify" at bounding box center [489, 208] width 401 height 50
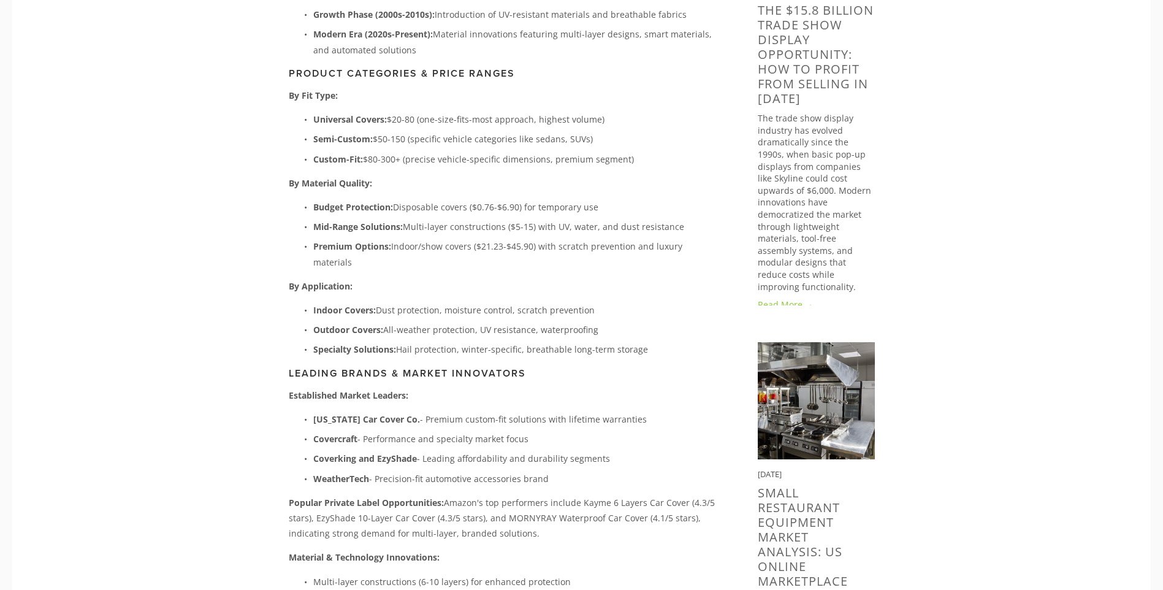
scroll to position [735, 0]
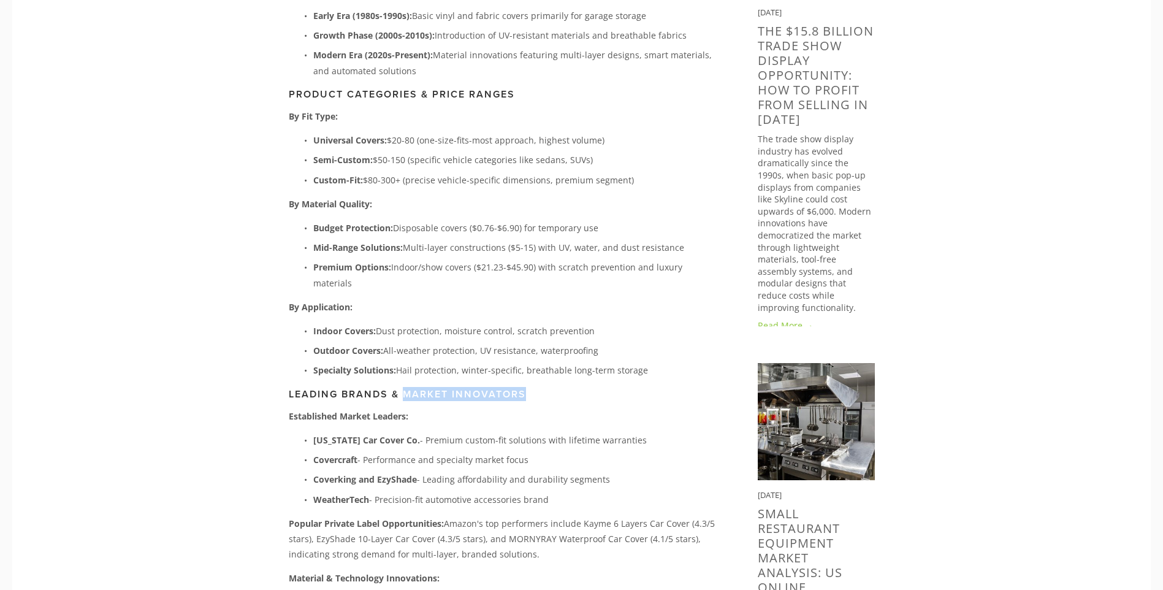
drag, startPoint x: 406, startPoint y: 383, endPoint x: 551, endPoint y: 377, distance: 145.4
click at [551, 388] on h3 "Leading Brands & Market Innovators" at bounding box center [504, 394] width 430 height 12
drag, startPoint x: 551, startPoint y: 377, endPoint x: 404, endPoint y: 382, distance: 146.6
click at [417, 388] on h3 "Leading Brands & Market Innovators" at bounding box center [504, 394] width 430 height 12
drag, startPoint x: 313, startPoint y: 425, endPoint x: 412, endPoint y: 421, distance: 98.7
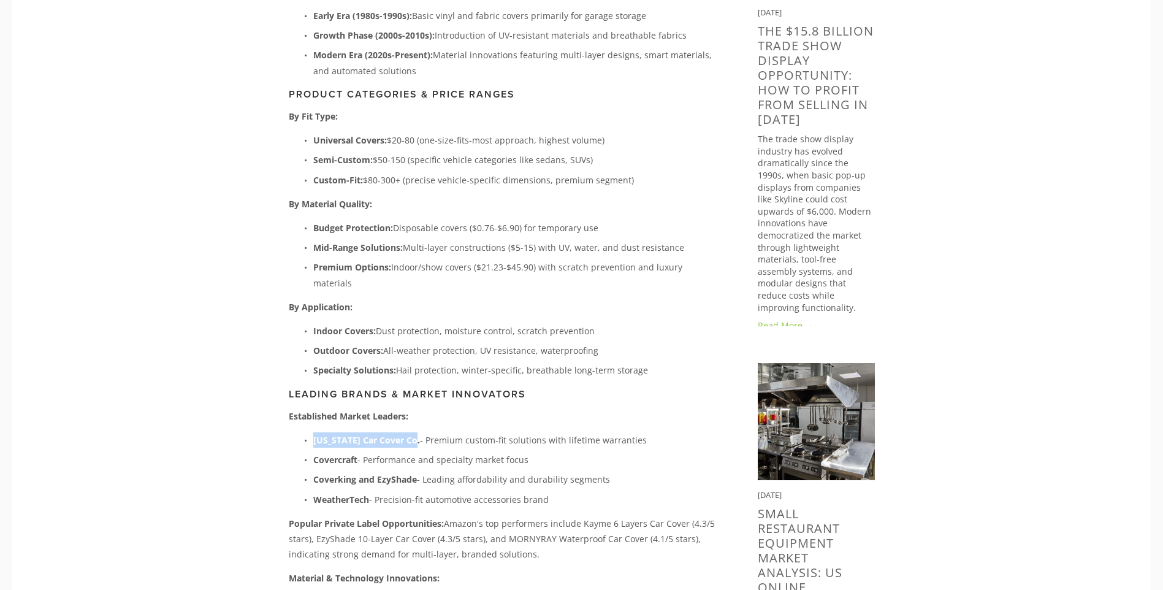
click at [412, 434] on strong "[US_STATE] Car Cover Co." at bounding box center [366, 440] width 107 height 12
drag, startPoint x: 412, startPoint y: 421, endPoint x: 392, endPoint y: 423, distance: 19.7
click at [334, 453] on strong "Covercraft" at bounding box center [335, 459] width 44 height 12
drag, startPoint x: 311, startPoint y: 460, endPoint x: 415, endPoint y: 463, distance: 104.8
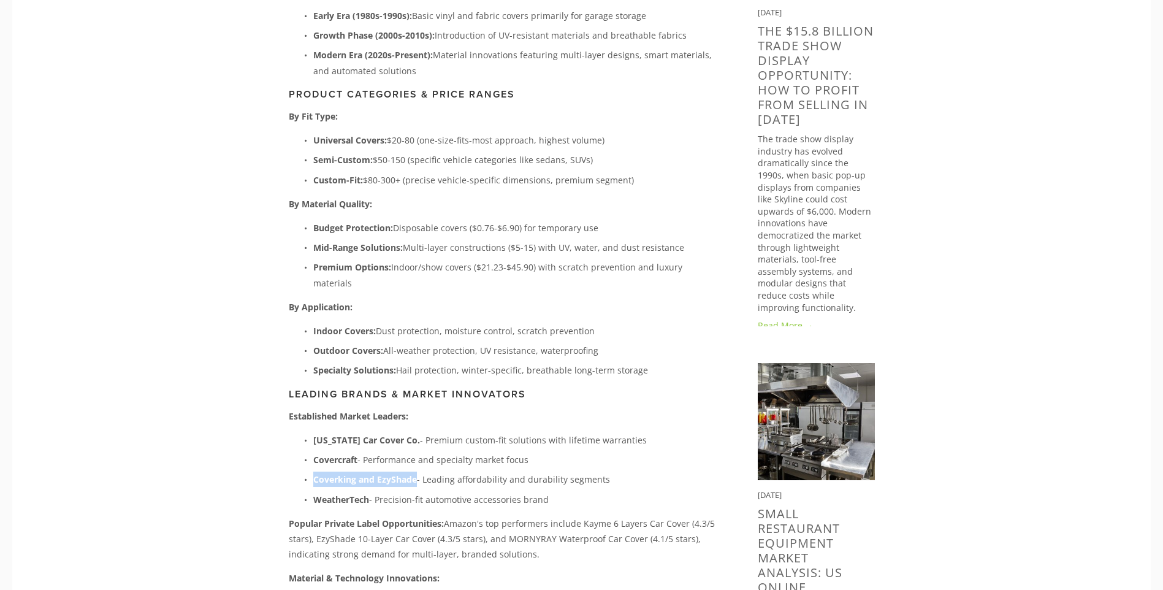
click at [415, 471] on p "Coverking and EzyShade - Leading affordability and durability segments" at bounding box center [515, 478] width 405 height 15
drag, startPoint x: 415, startPoint y: 463, endPoint x: 399, endPoint y: 461, distance: 16.6
drag, startPoint x: 317, startPoint y: 482, endPoint x: 349, endPoint y: 480, distance: 32.0
click at [349, 493] on strong "WeatherTech" at bounding box center [341, 499] width 56 height 12
drag, startPoint x: 349, startPoint y: 480, endPoint x: 390, endPoint y: 480, distance: 40.4
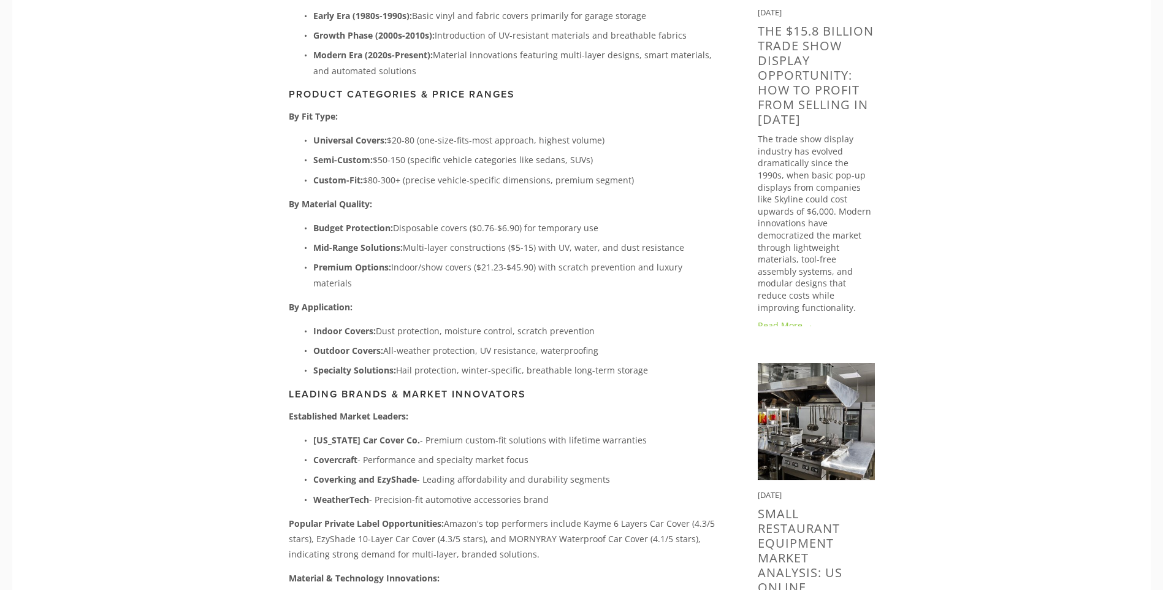
click at [390, 491] on p "WeatherTech - Precision-fit automotive accessories brand" at bounding box center [515, 498] width 405 height 15
drag, startPoint x: 542, startPoint y: 482, endPoint x: 315, endPoint y: 485, distance: 227.4
click at [315, 491] on p "WeatherTech - Precision-fit automotive accessories brand" at bounding box center [515, 498] width 405 height 15
drag, startPoint x: 315, startPoint y: 485, endPoint x: 322, endPoint y: 483, distance: 7.2
click at [464, 131] on div "Executive Summary Market Size: The global car covers market is valued at $865-9…" at bounding box center [504, 98] width 430 height 1199
